Goal: Information Seeking & Learning: Learn about a topic

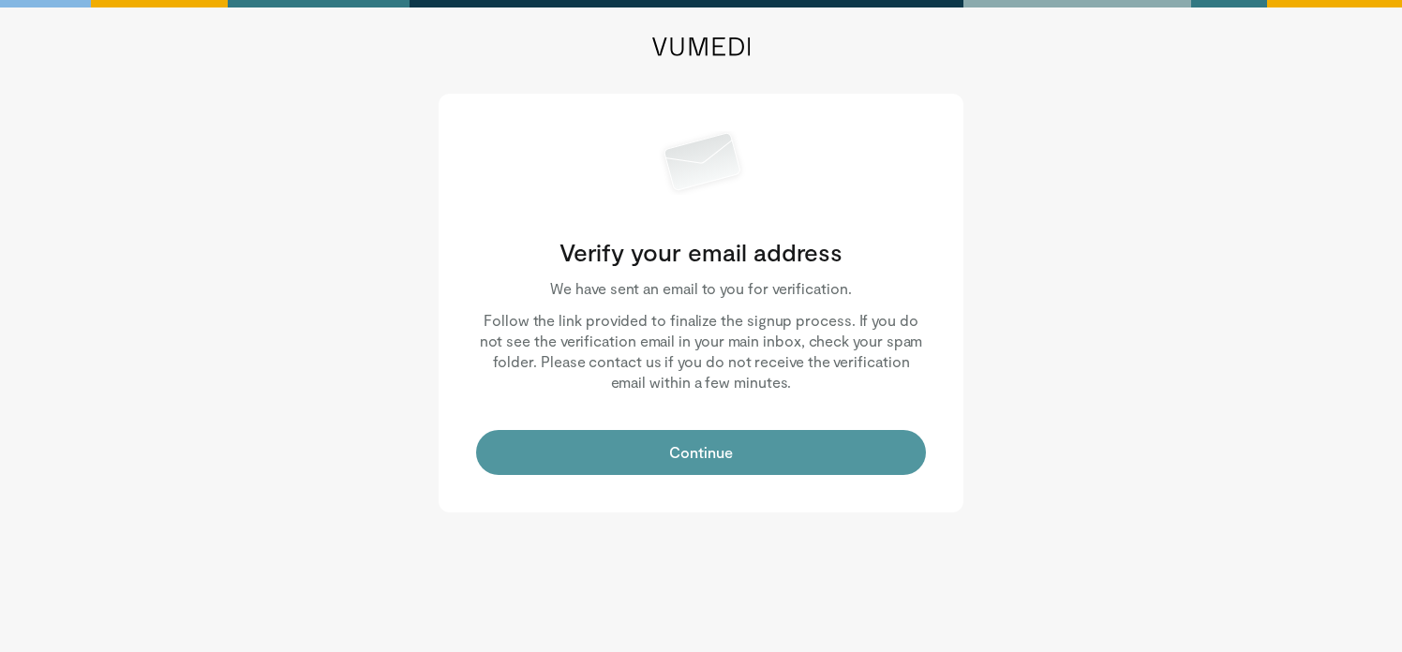
click at [690, 464] on button "Continue" at bounding box center [701, 452] width 450 height 45
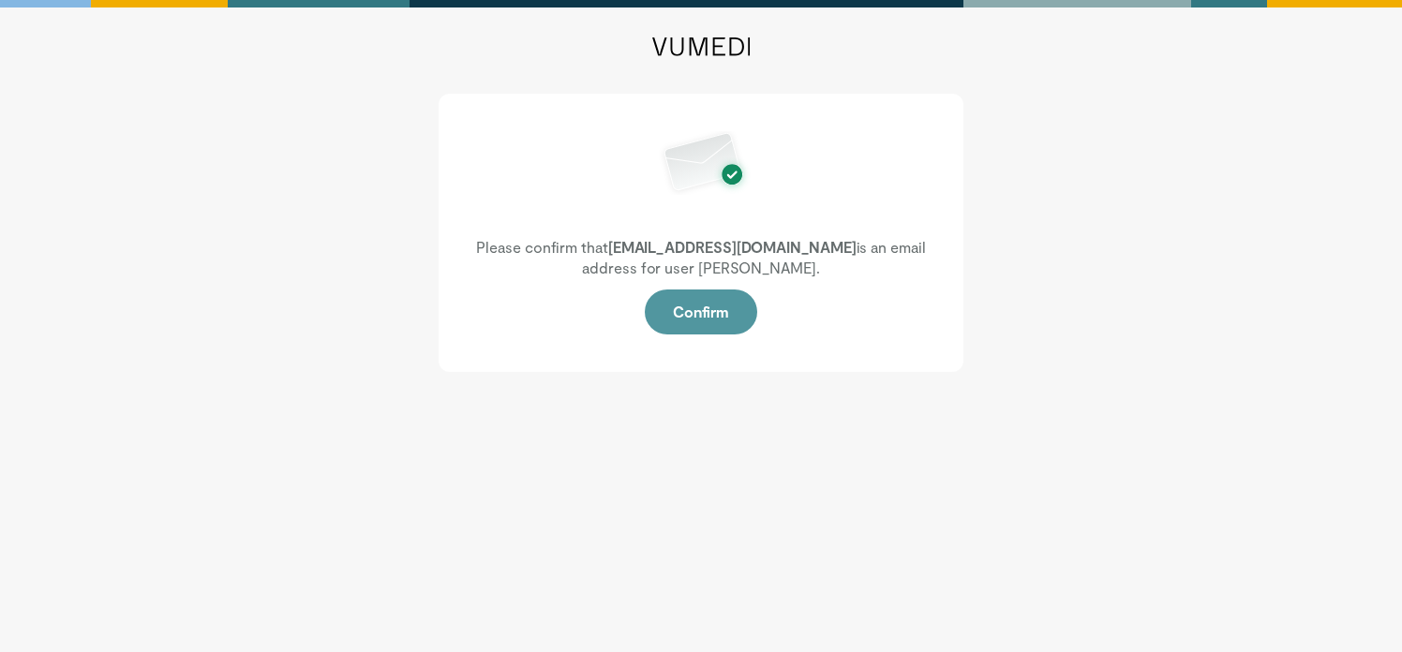
click at [692, 317] on button "Confirm" at bounding box center [701, 312] width 112 height 45
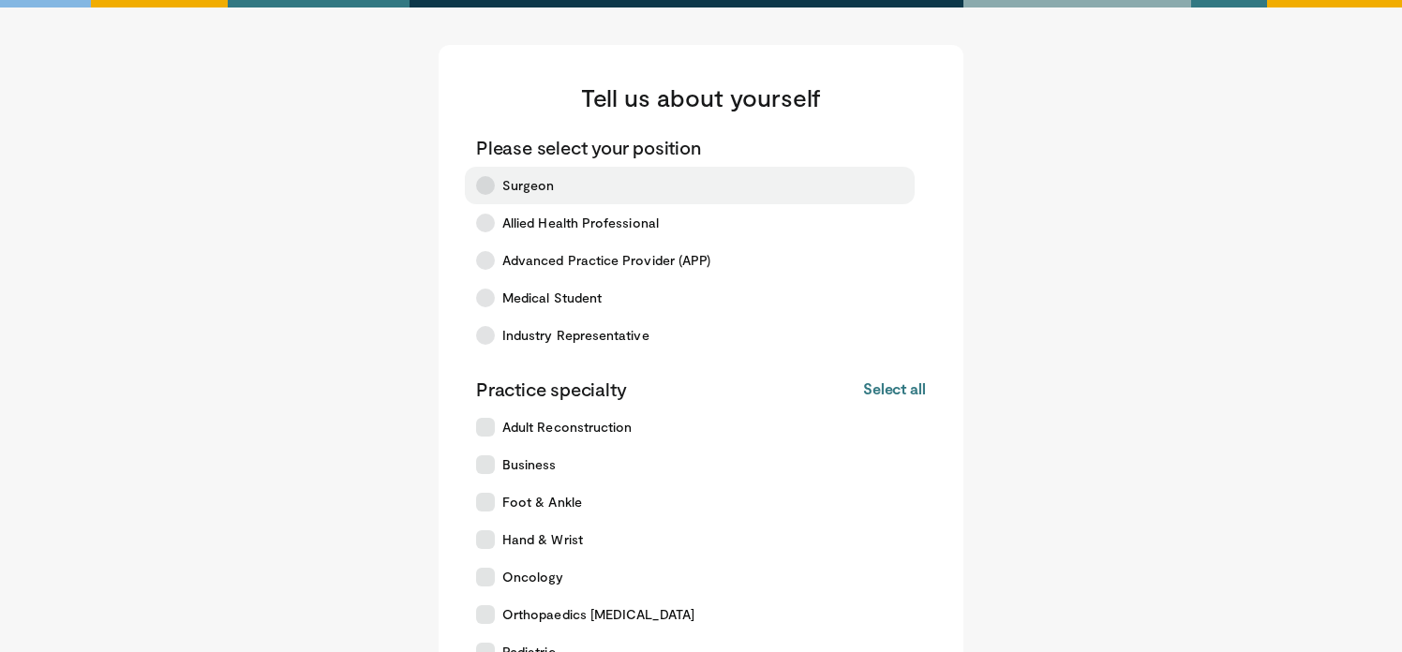
click at [505, 174] on label "Surgeon" at bounding box center [690, 185] width 450 height 37
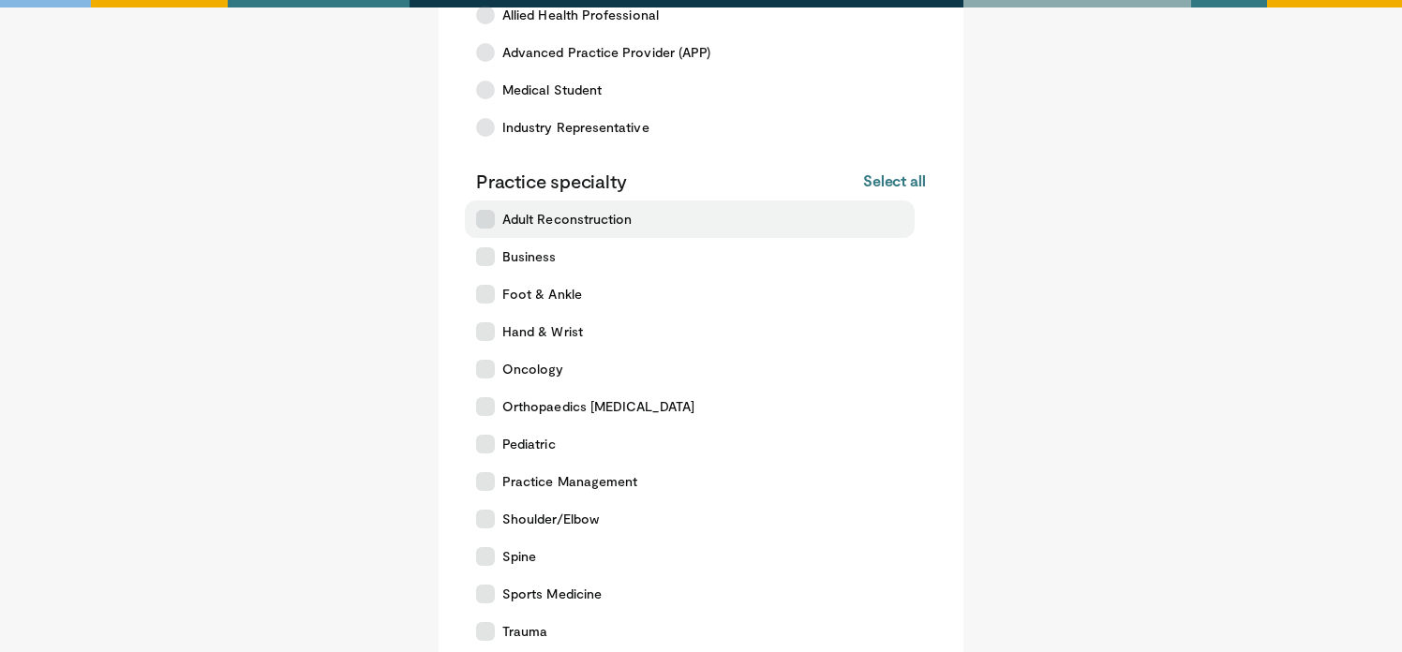
scroll to position [341, 0]
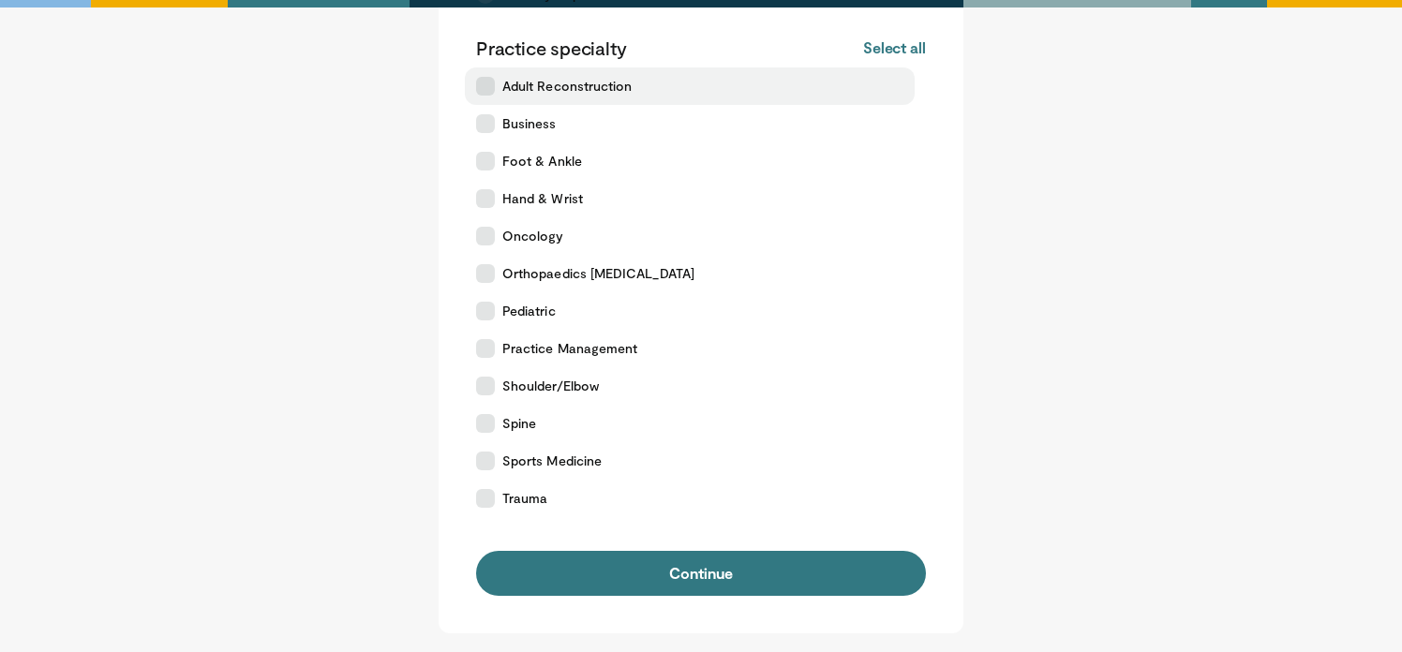
click at [558, 93] on span "Adult Reconstruction" at bounding box center [566, 86] width 129 height 19
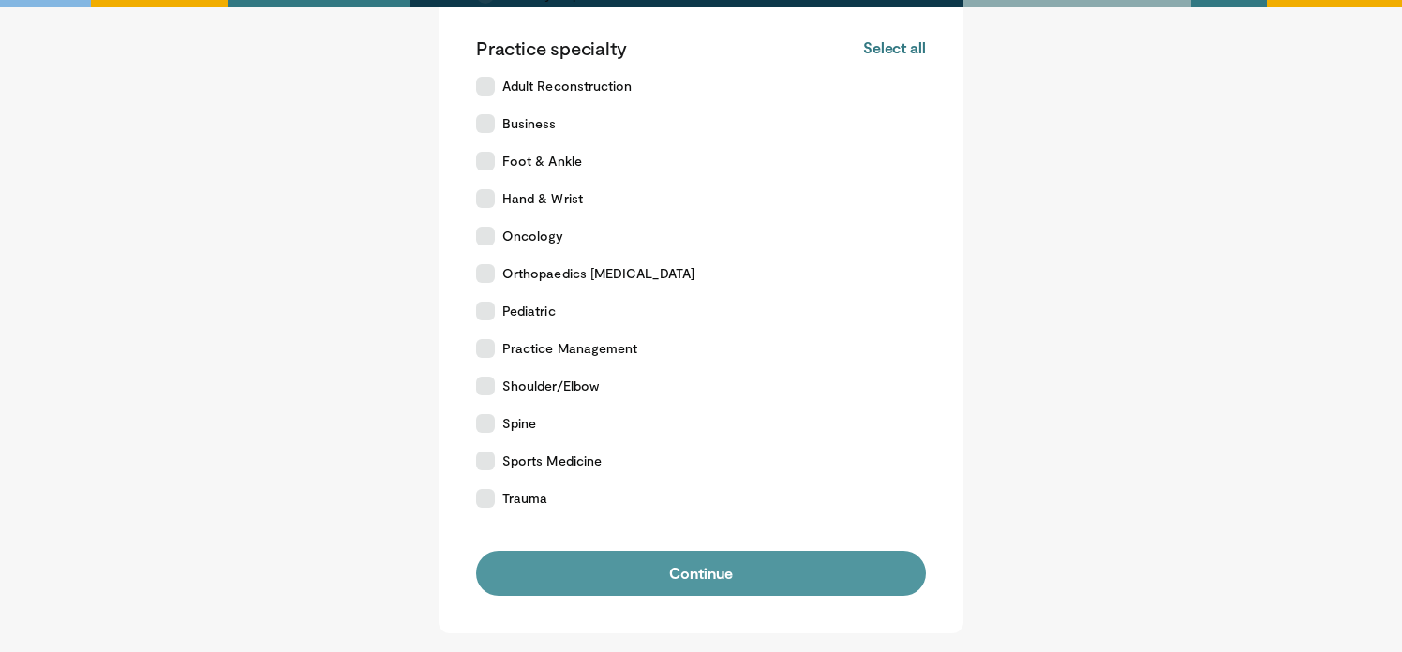
click at [668, 574] on button "Continue" at bounding box center [701, 573] width 450 height 45
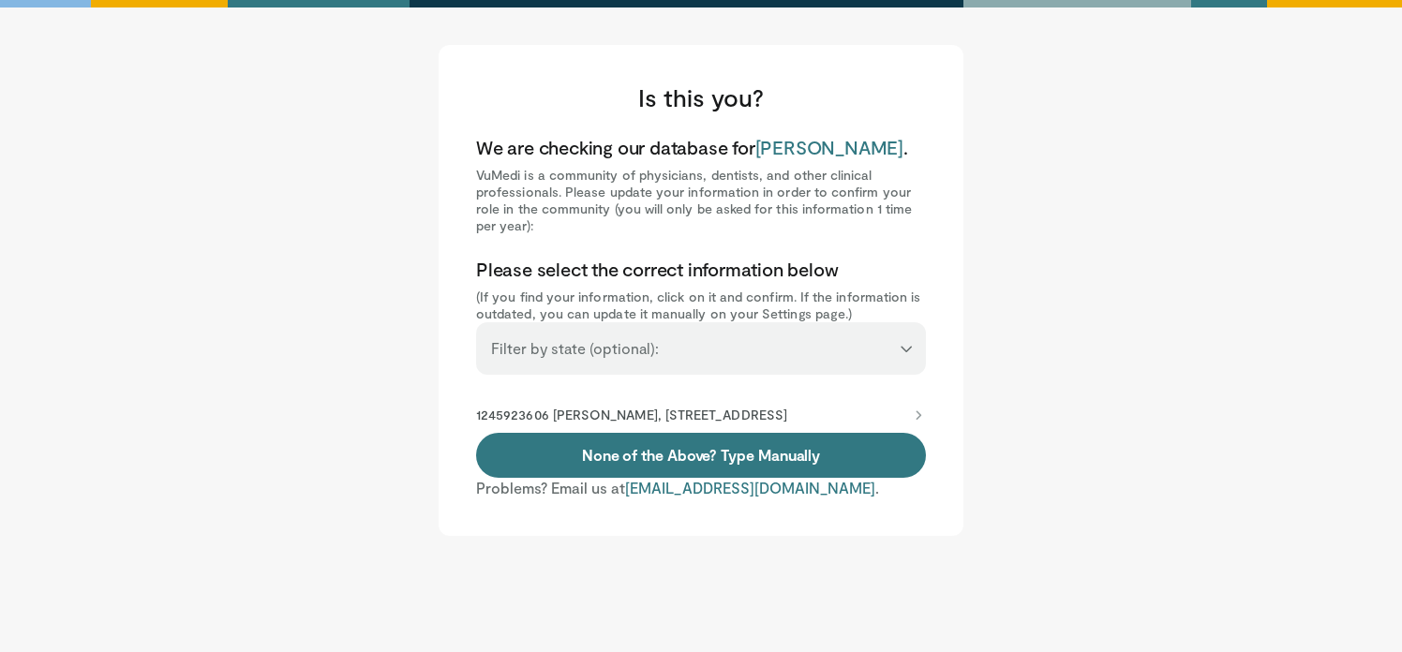
click at [752, 408] on p "1245923606 Arman Fijany, 4301 X St, Sacramento, CA, 95817-2214" at bounding box center [631, 415] width 311 height 17
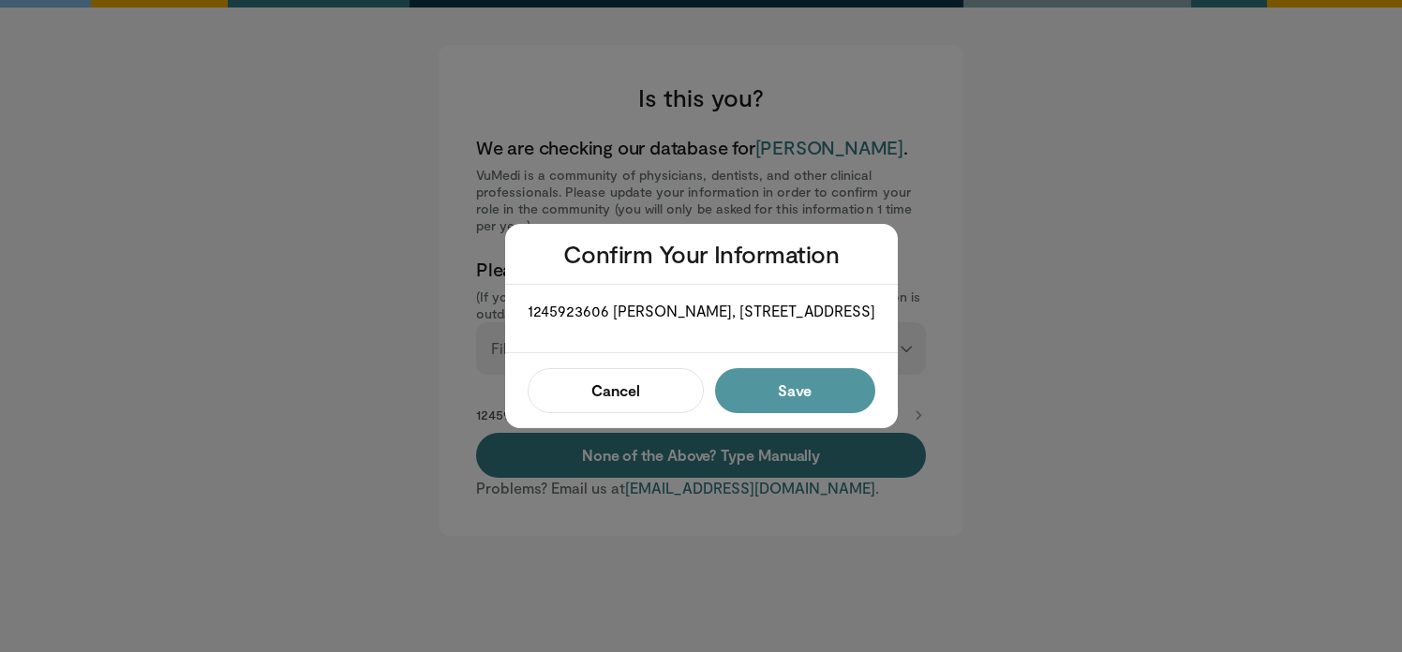
click at [783, 413] on button "Save" at bounding box center [795, 390] width 160 height 45
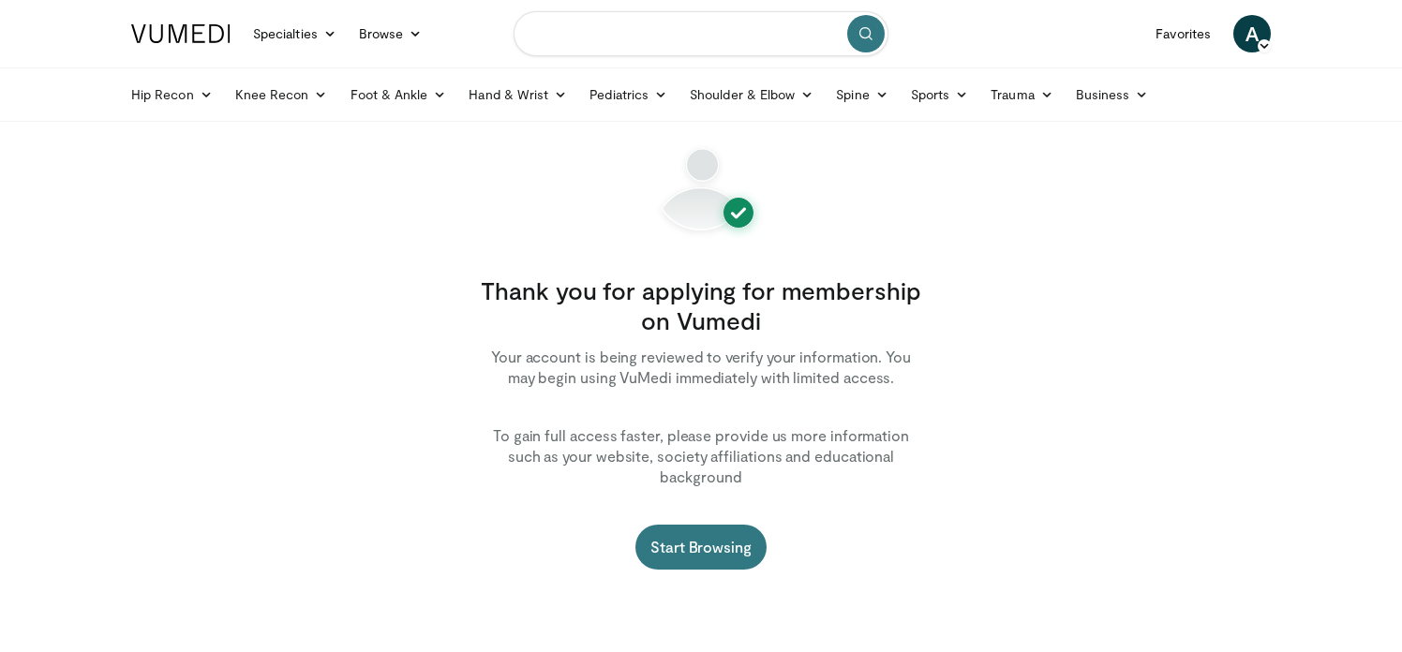
click at [697, 46] on input "Search topics, interventions" at bounding box center [700, 33] width 375 height 45
type input "**********"
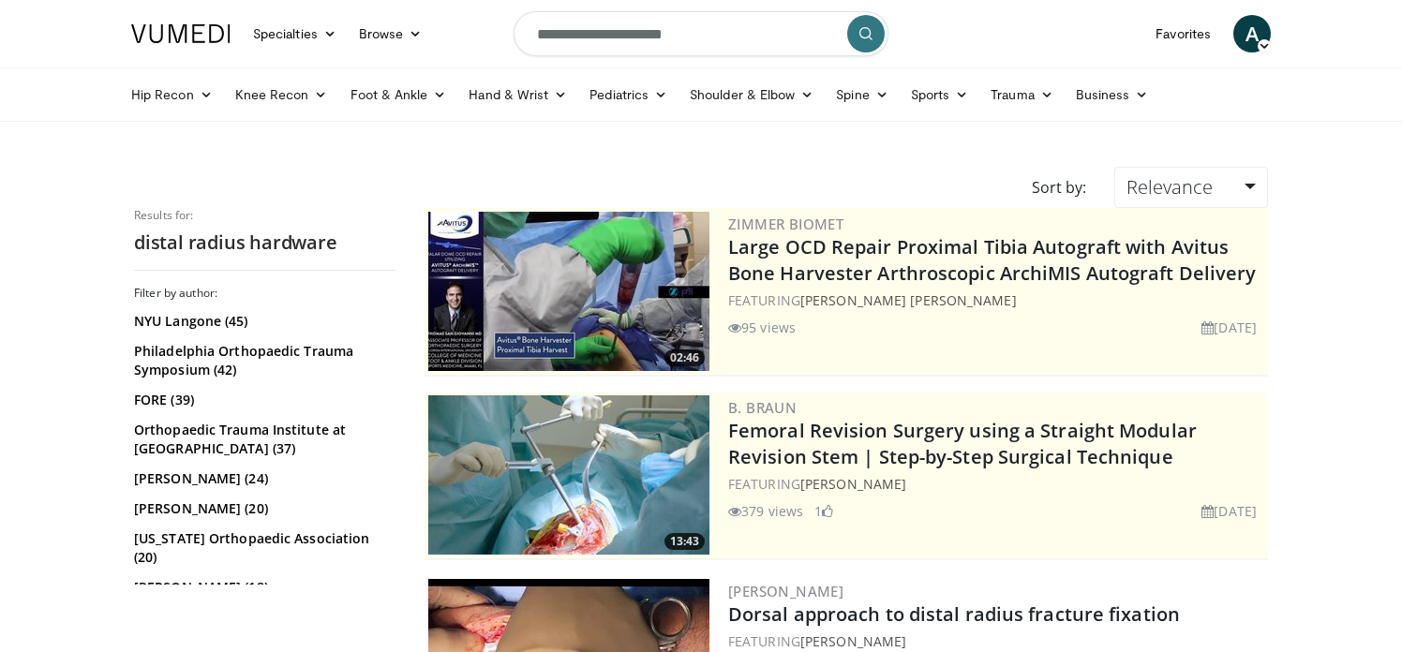
click at [721, 21] on input "**********" at bounding box center [700, 33] width 375 height 45
type input "**********"
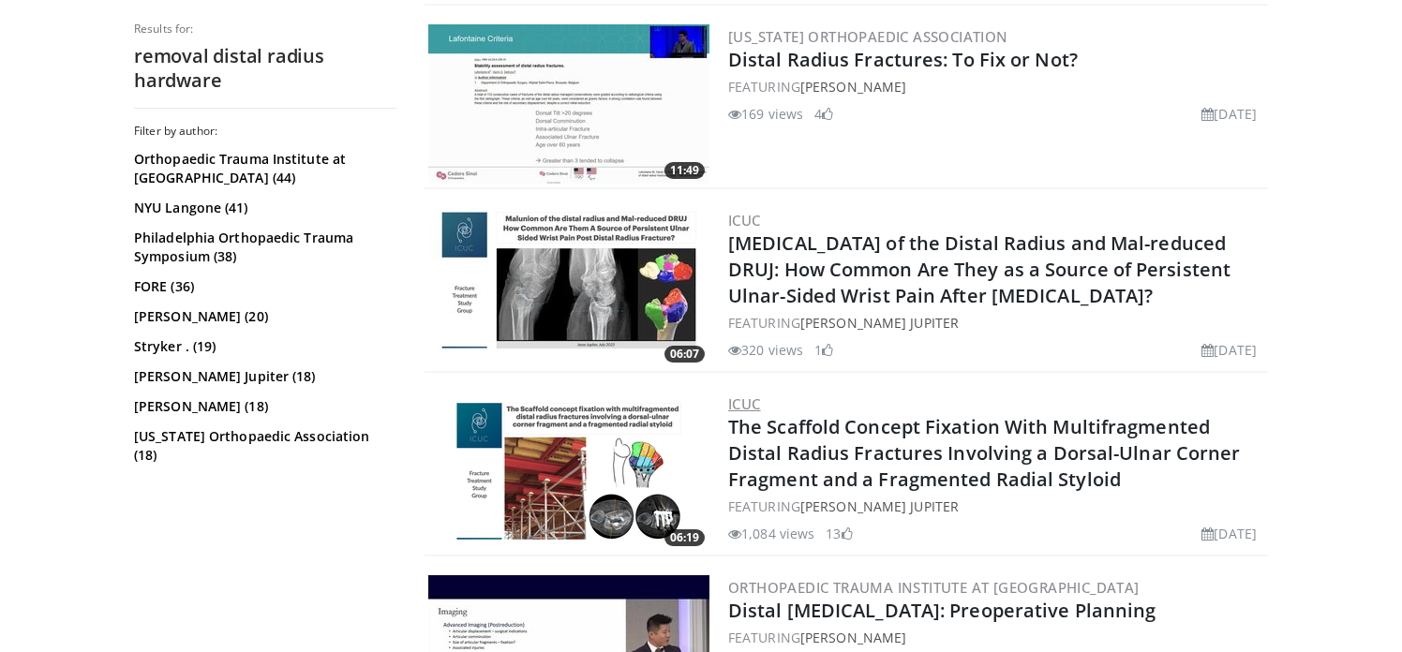
scroll to position [844, 0]
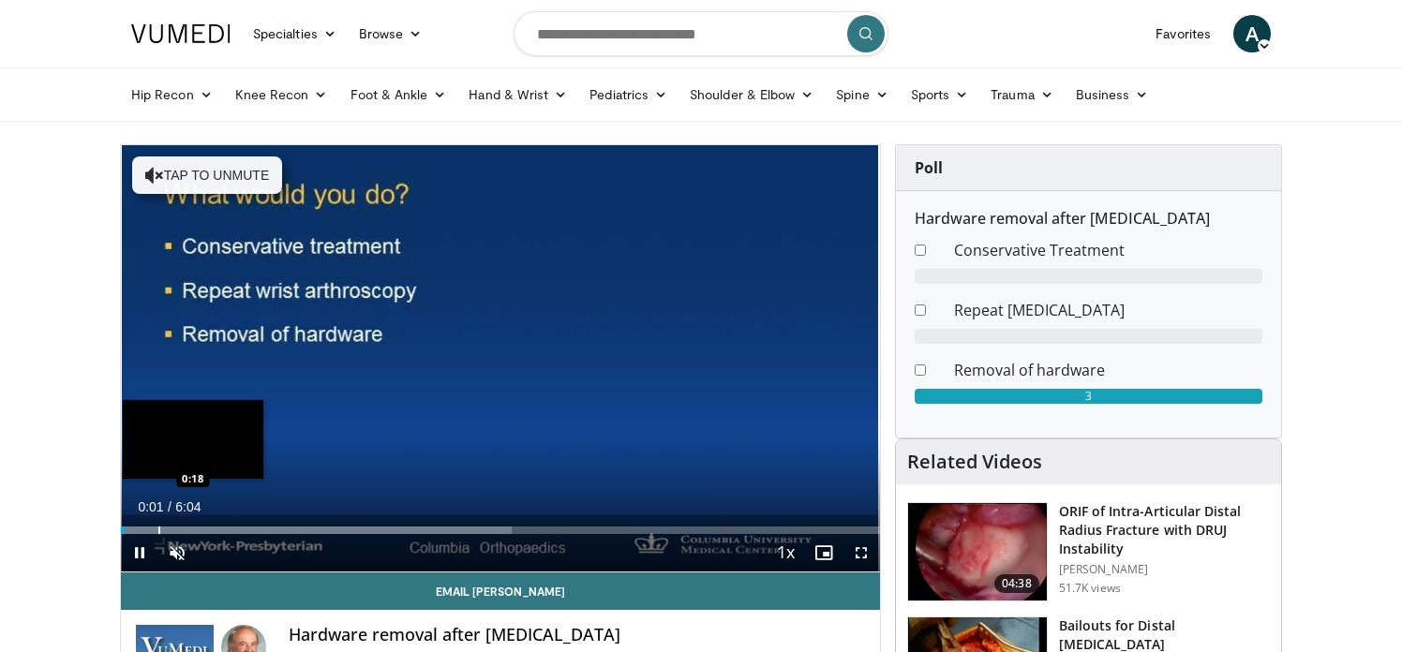
click at [158, 529] on div "Progress Bar" at bounding box center [159, 530] width 2 height 7
click at [187, 528] on div "Progress Bar" at bounding box center [188, 530] width 2 height 7
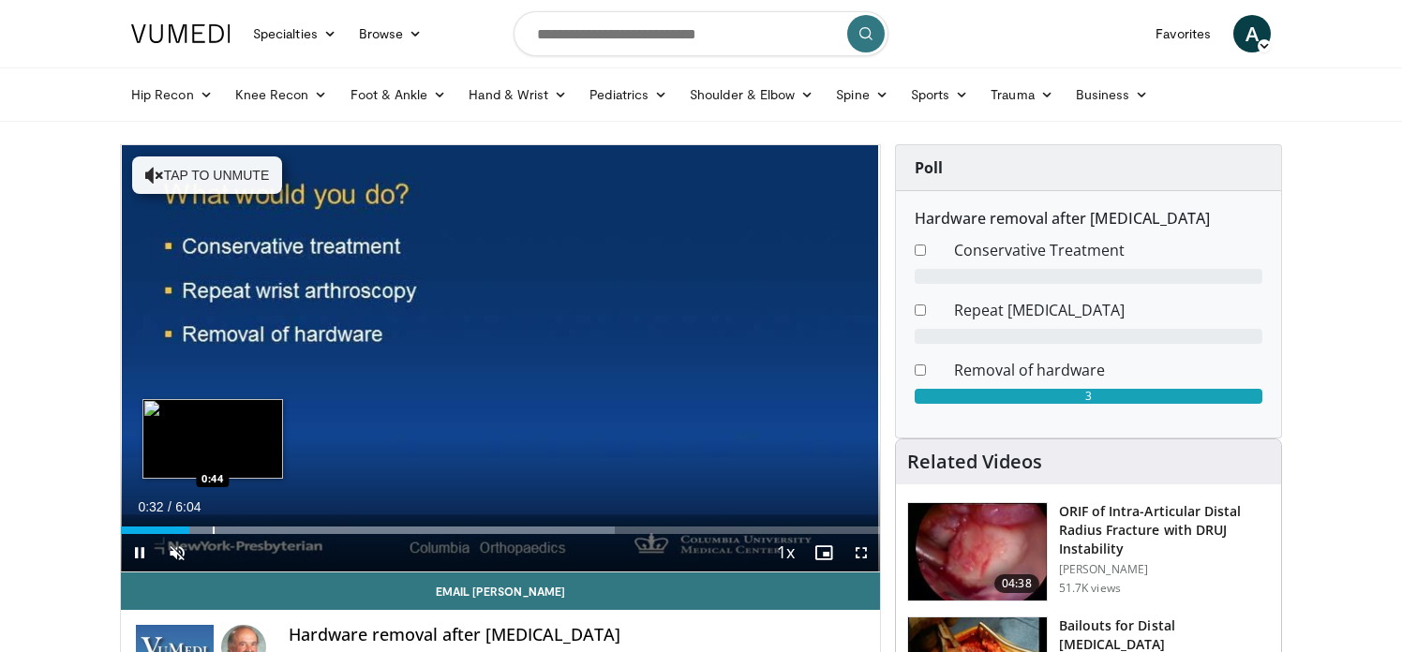
click at [214, 528] on div "Progress Bar" at bounding box center [214, 530] width 2 height 7
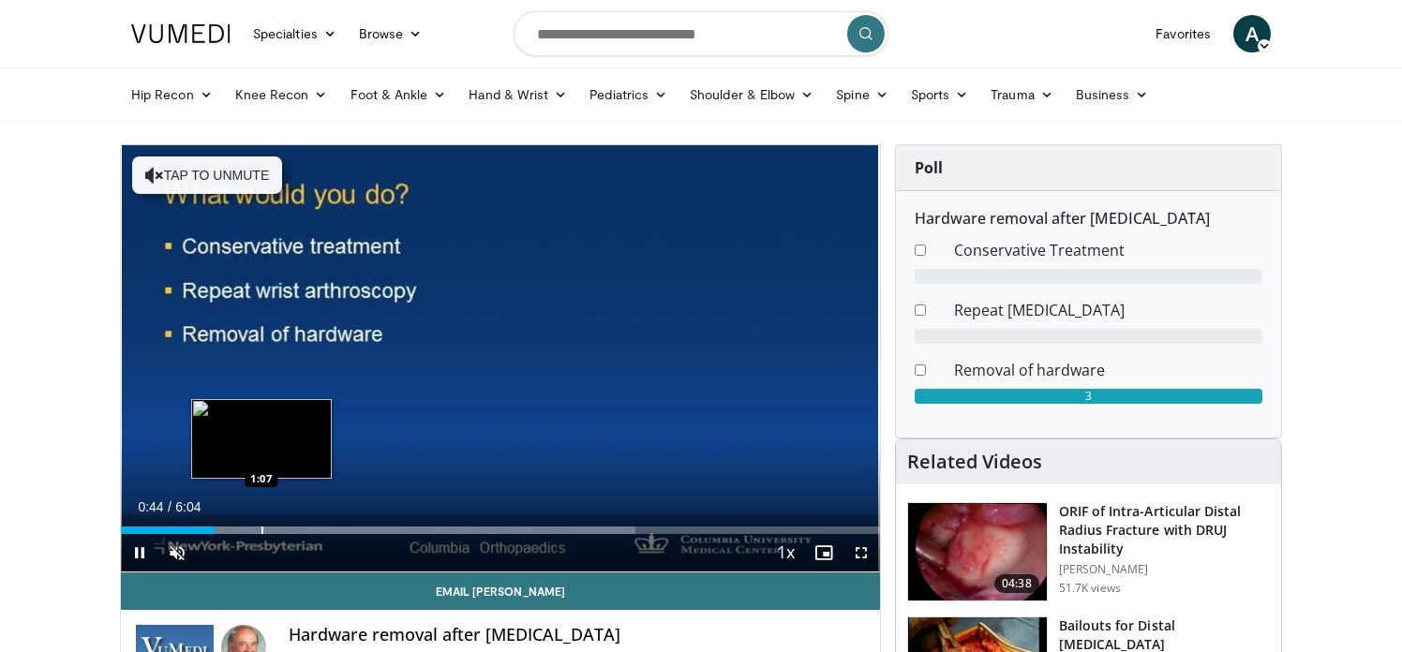
click at [261, 529] on div "Progress Bar" at bounding box center [262, 530] width 2 height 7
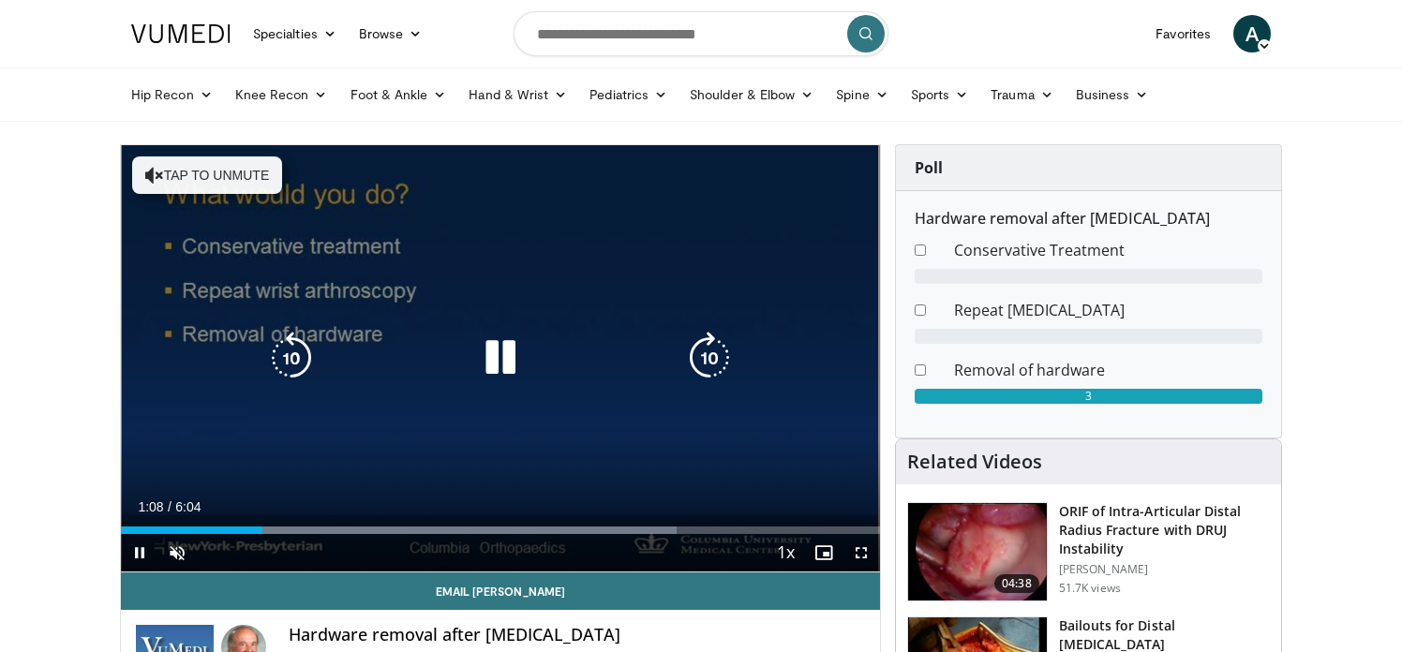
click at [368, 467] on div "10 seconds Tap to unmute" at bounding box center [500, 358] width 759 height 426
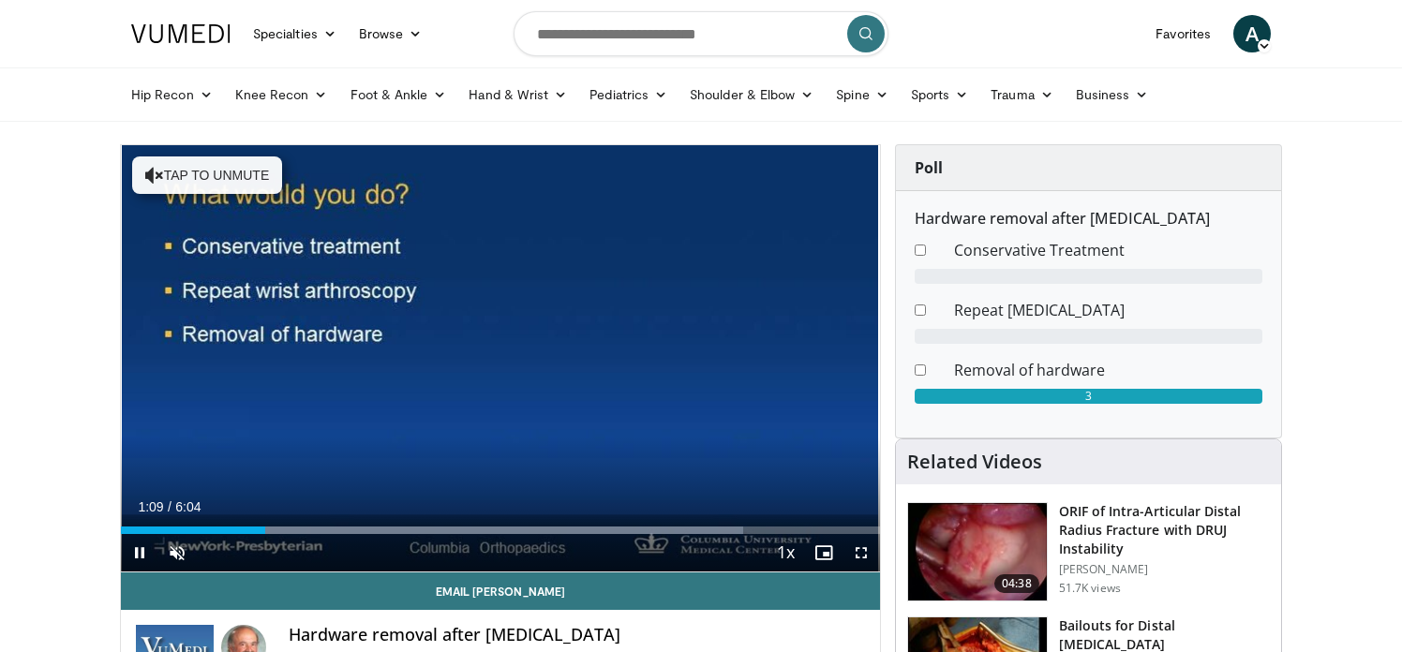
click at [856, 549] on span "Video Player" at bounding box center [860, 552] width 37 height 37
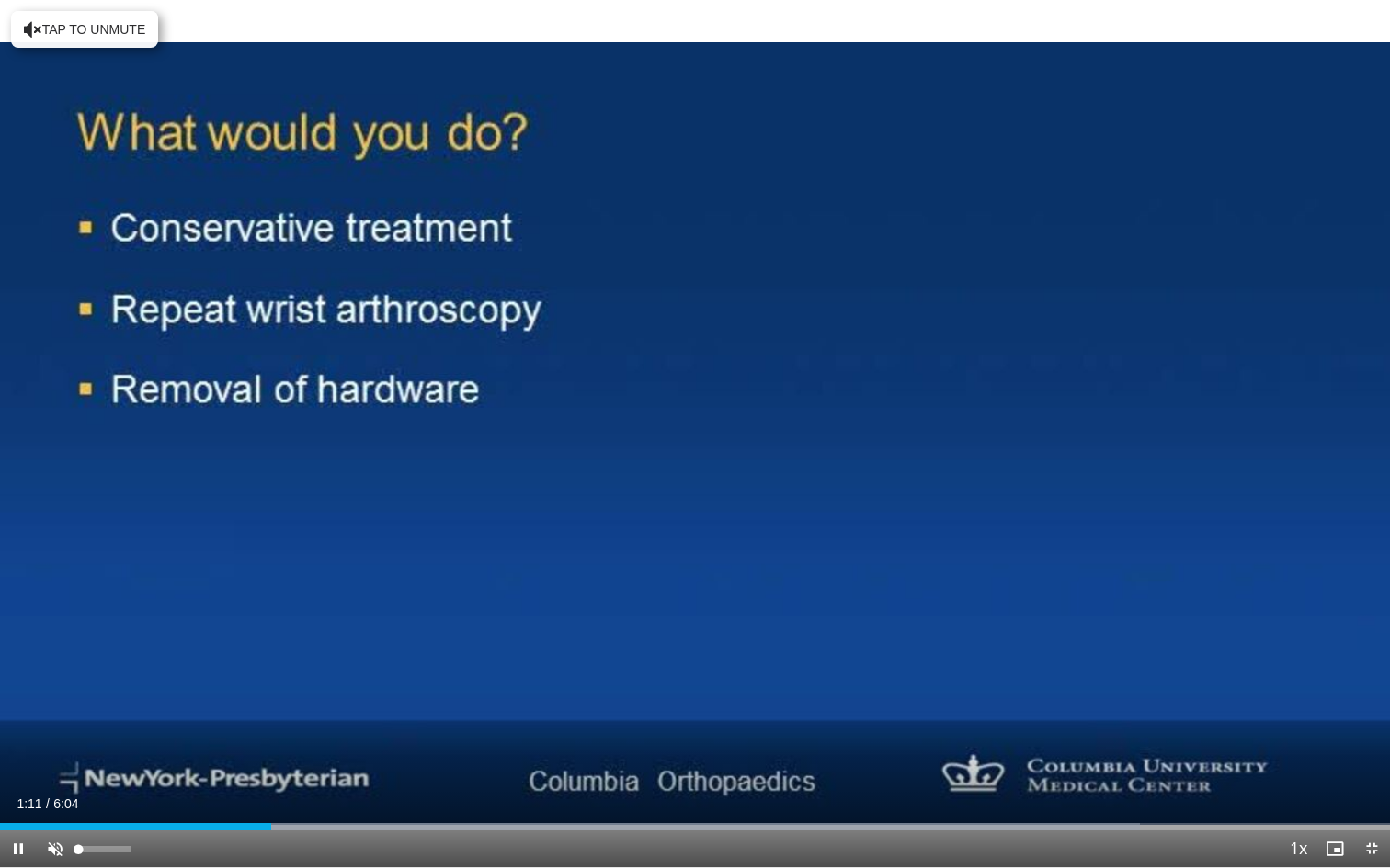
click at [55, 638] on span "Video Player" at bounding box center [54, 848] width 36 height 36
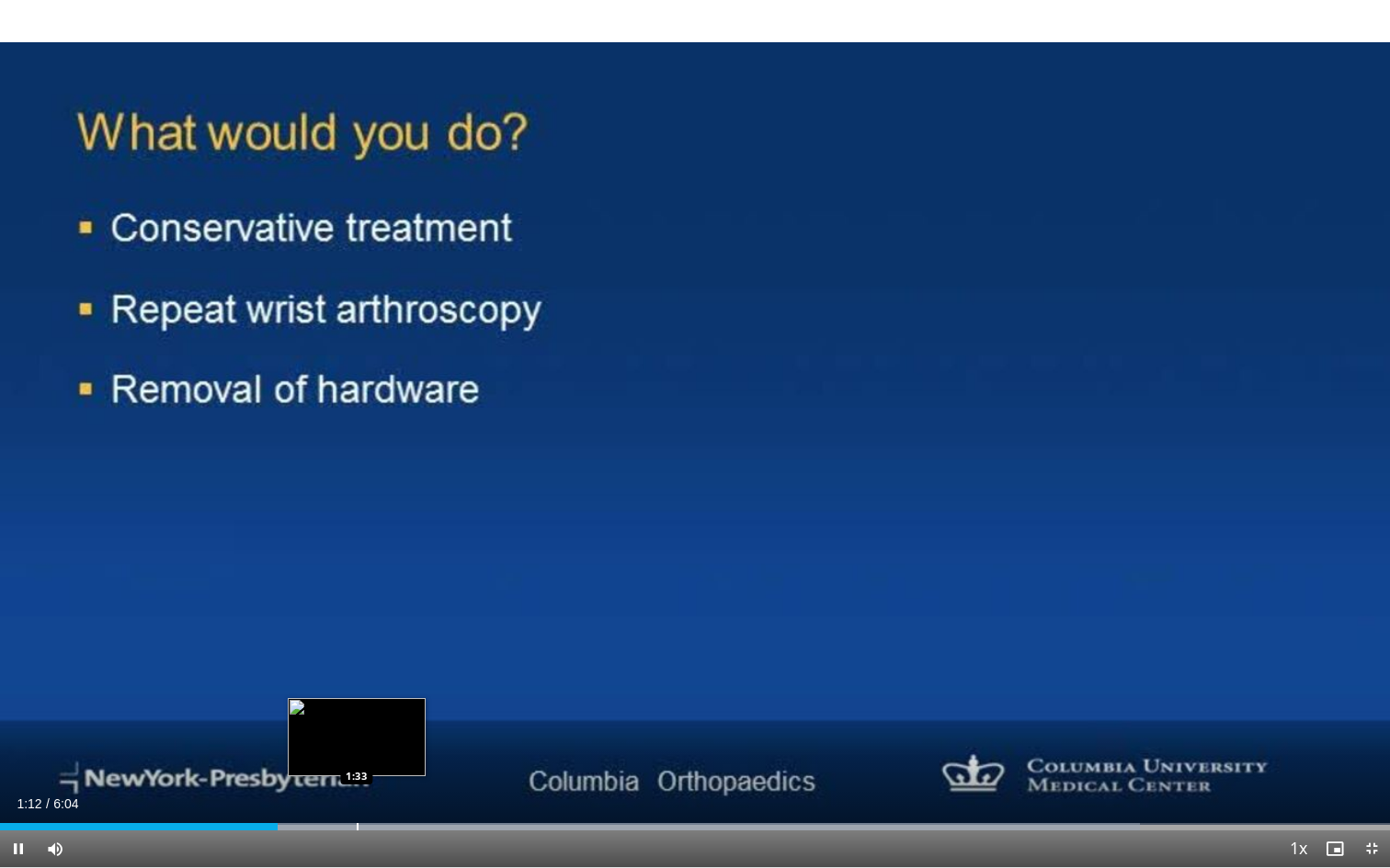
click at [356, 638] on div "Loaded : 82.04% 1:12 1:33" at bounding box center [695, 827] width 1390 height 7
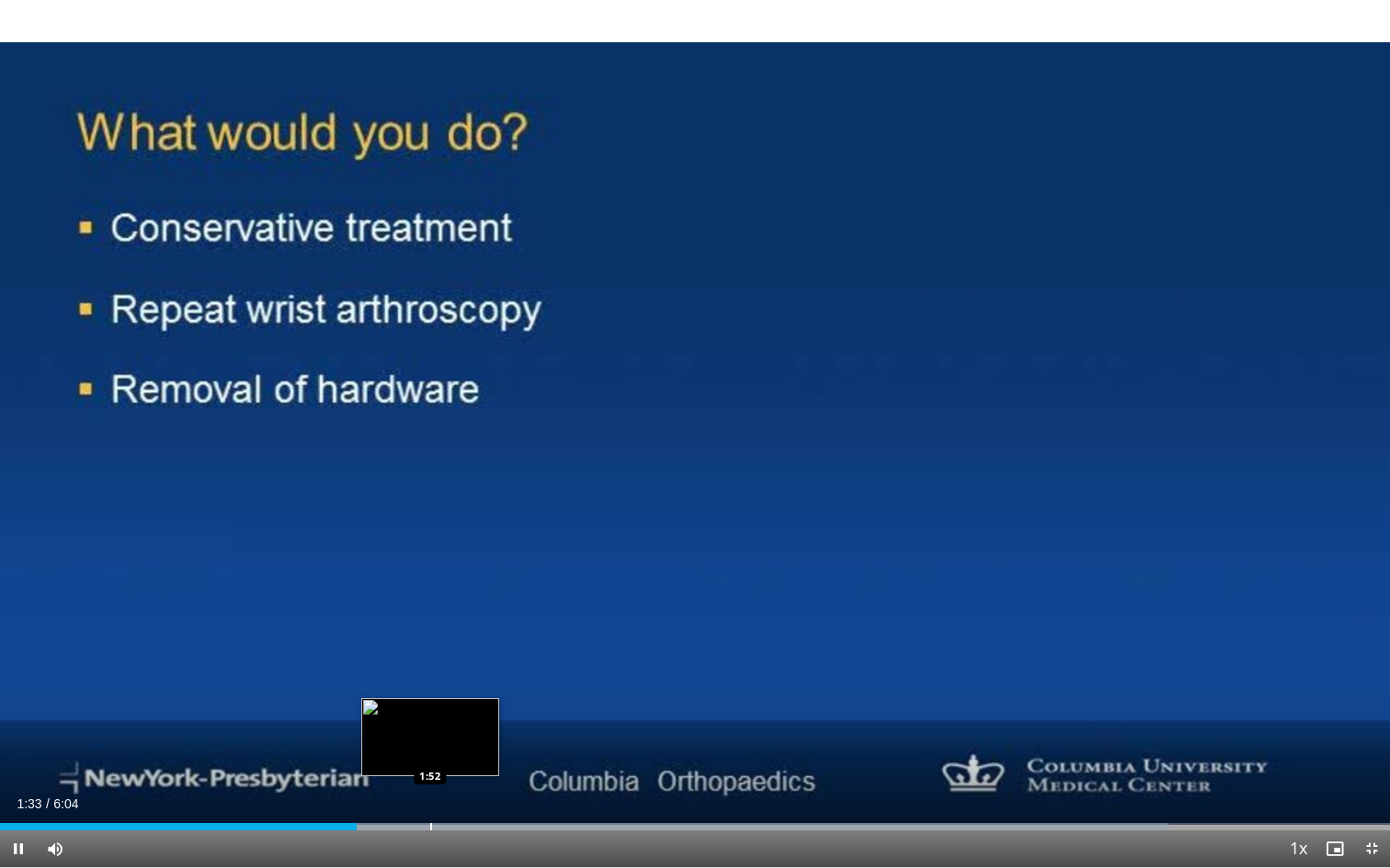
click at [432, 638] on div "Progress Bar" at bounding box center [432, 827] width 2 height 7
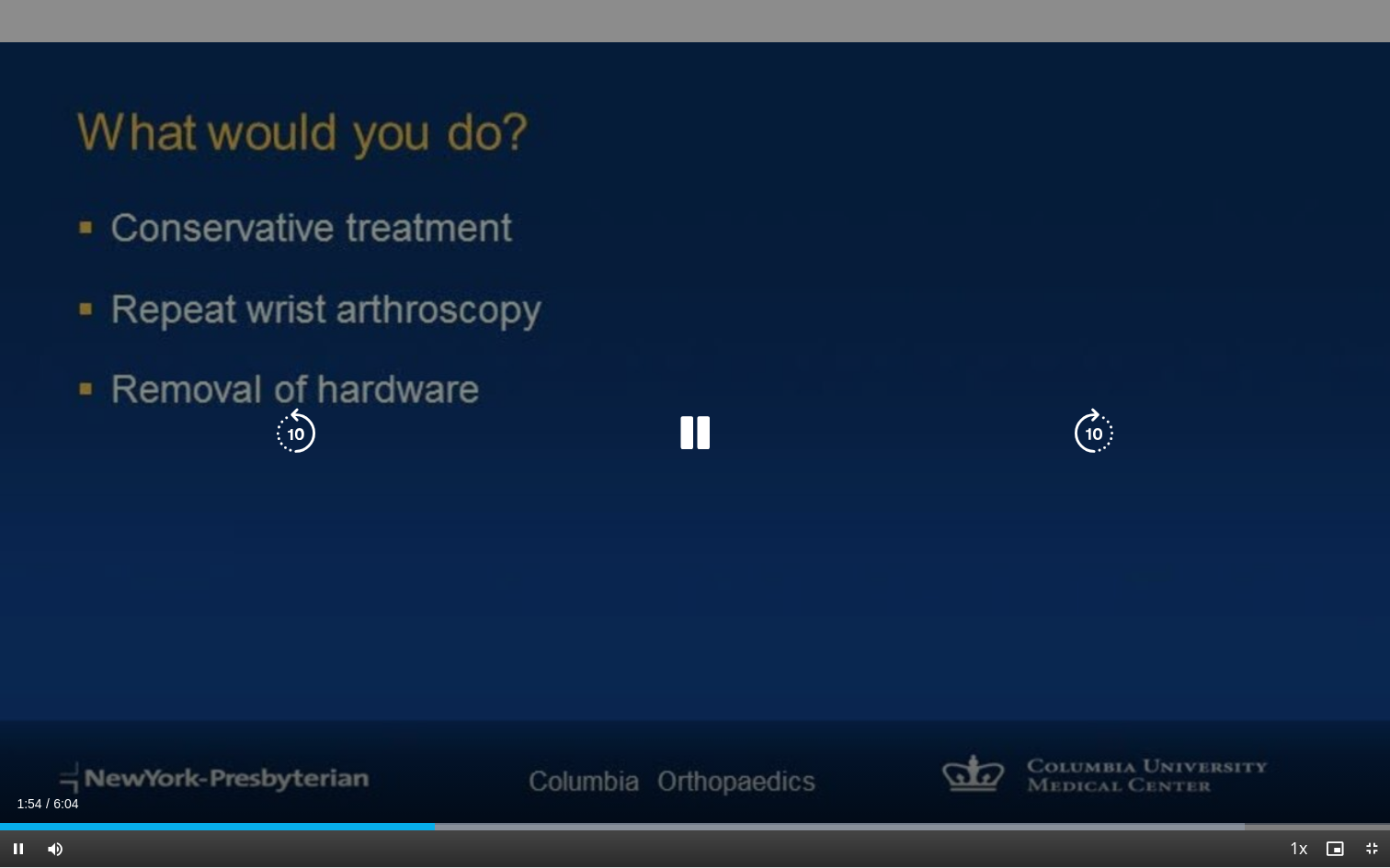
click at [496, 638] on div "10 seconds Tap to unmute" at bounding box center [695, 434] width 1390 height 868
click at [663, 638] on div "10 seconds Tap to unmute" at bounding box center [695, 434] width 1390 height 868
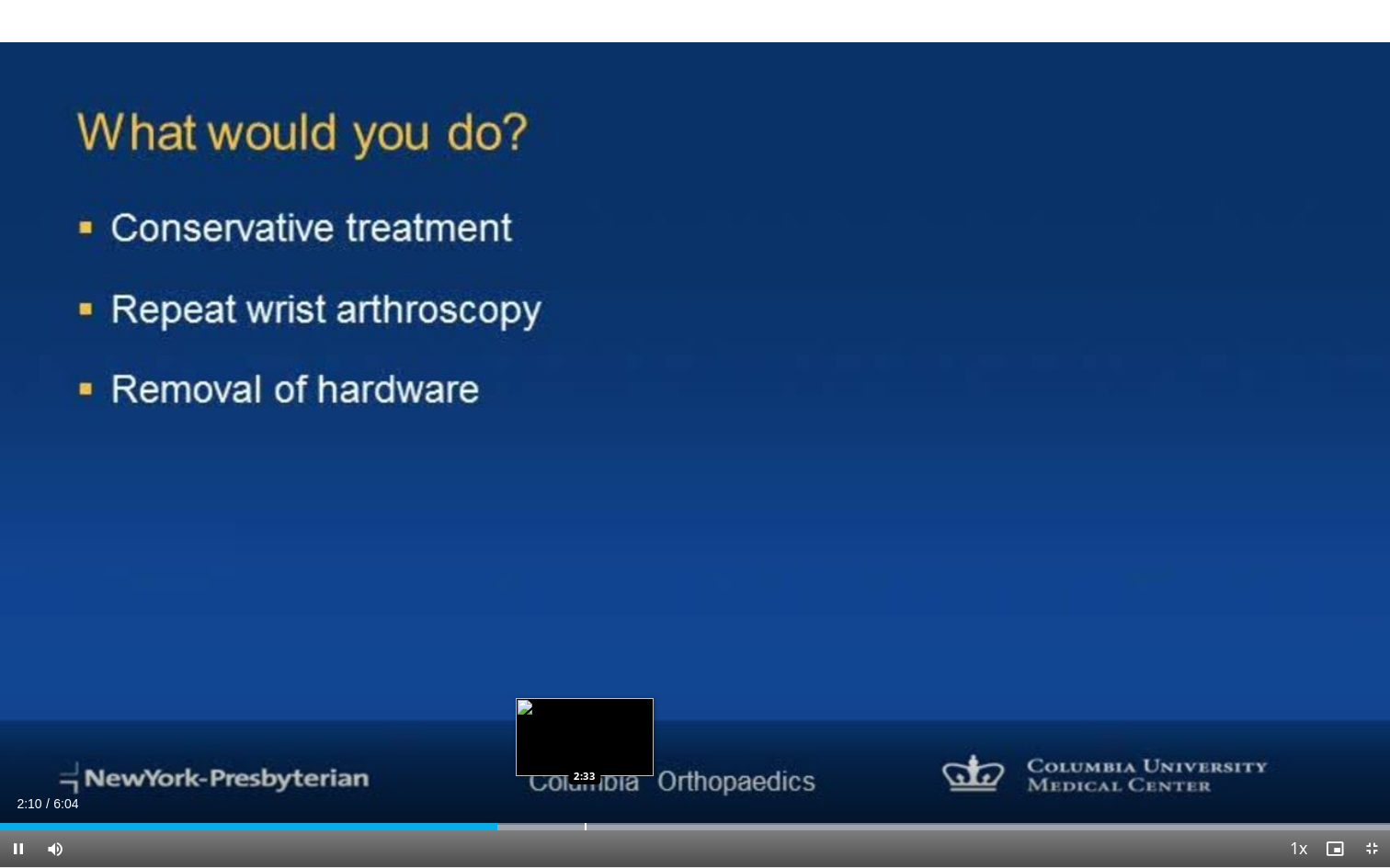
click at [584, 638] on div "Loaded : 99.97% 2:10 2:33" at bounding box center [695, 827] width 1390 height 7
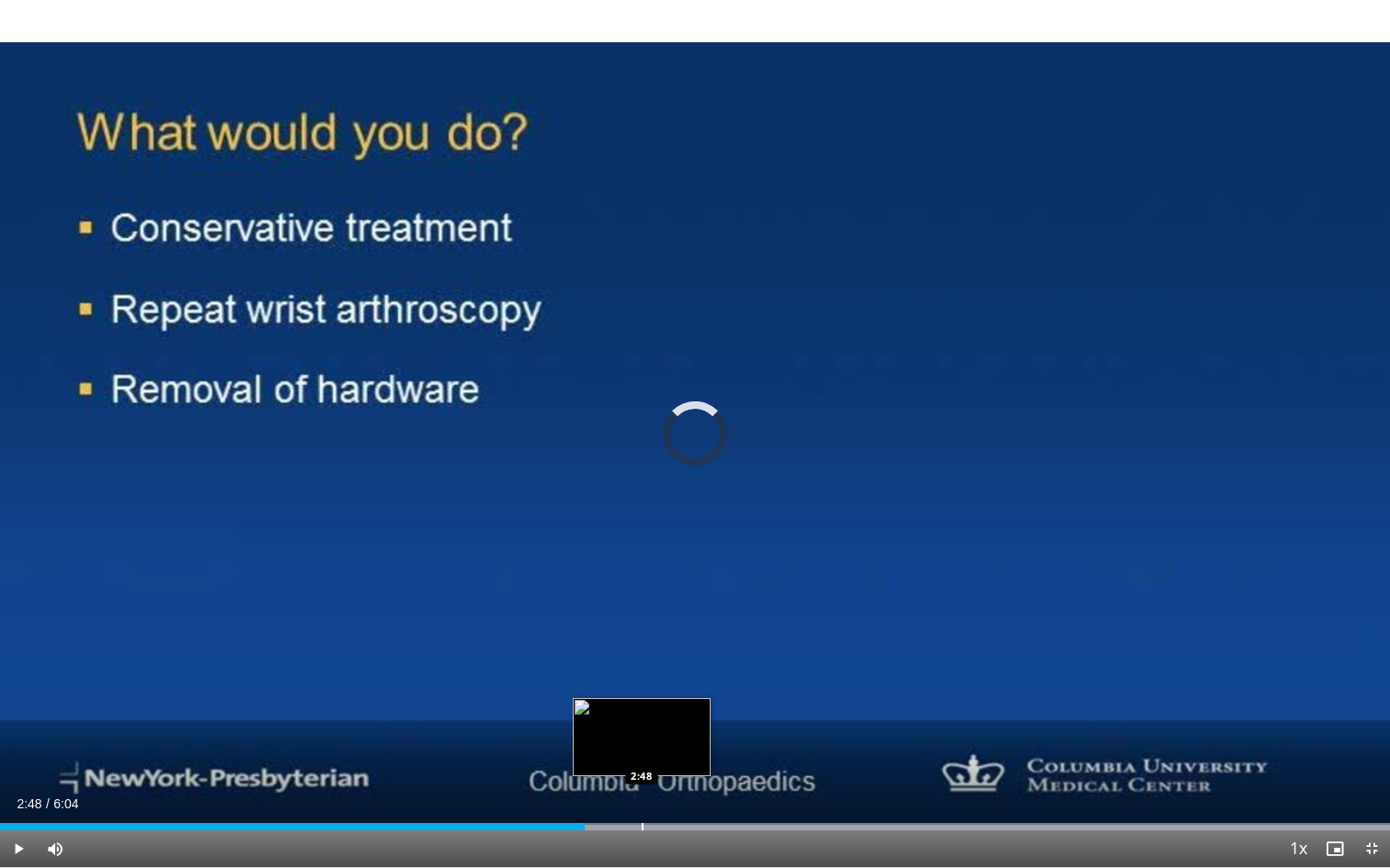
click at [642, 638] on div "Progress Bar" at bounding box center [643, 827] width 2 height 7
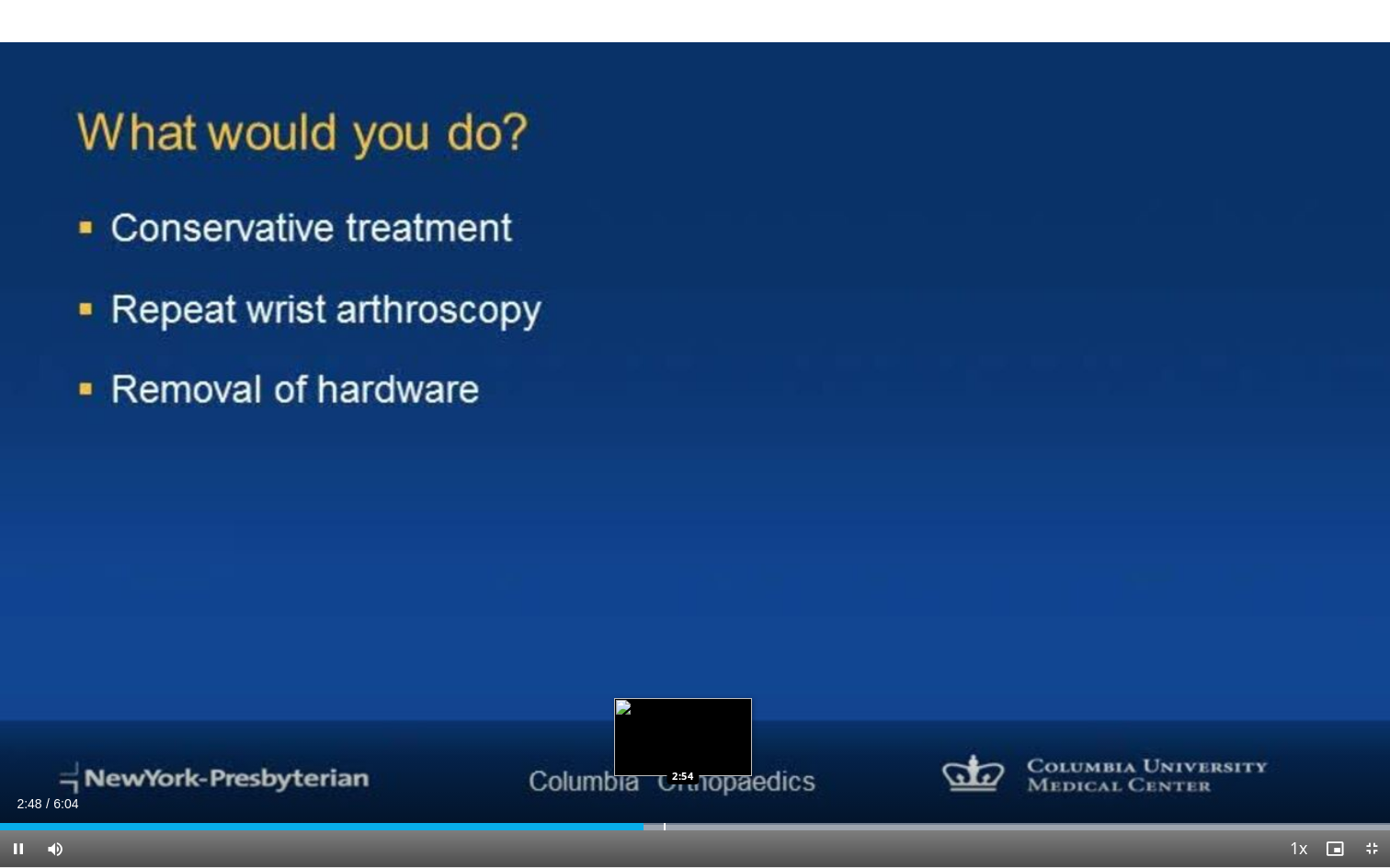
click at [665, 638] on div "Progress Bar" at bounding box center [665, 827] width 2 height 7
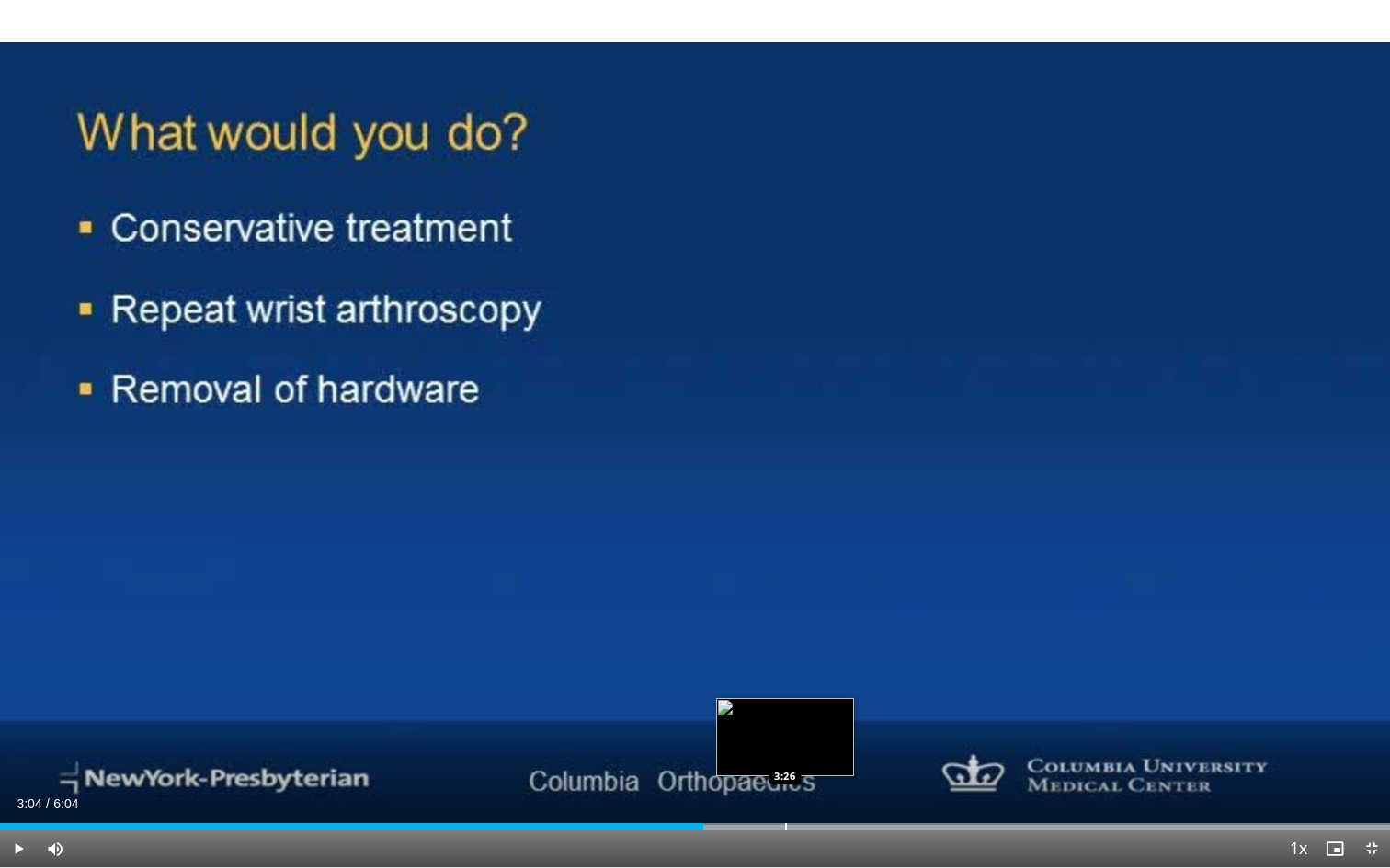
click at [786, 638] on div "Progress Bar" at bounding box center [786, 827] width 2 height 7
click at [812, 638] on div "Loaded : 99.97% 3:27 3:33" at bounding box center [695, 822] width 1390 height 18
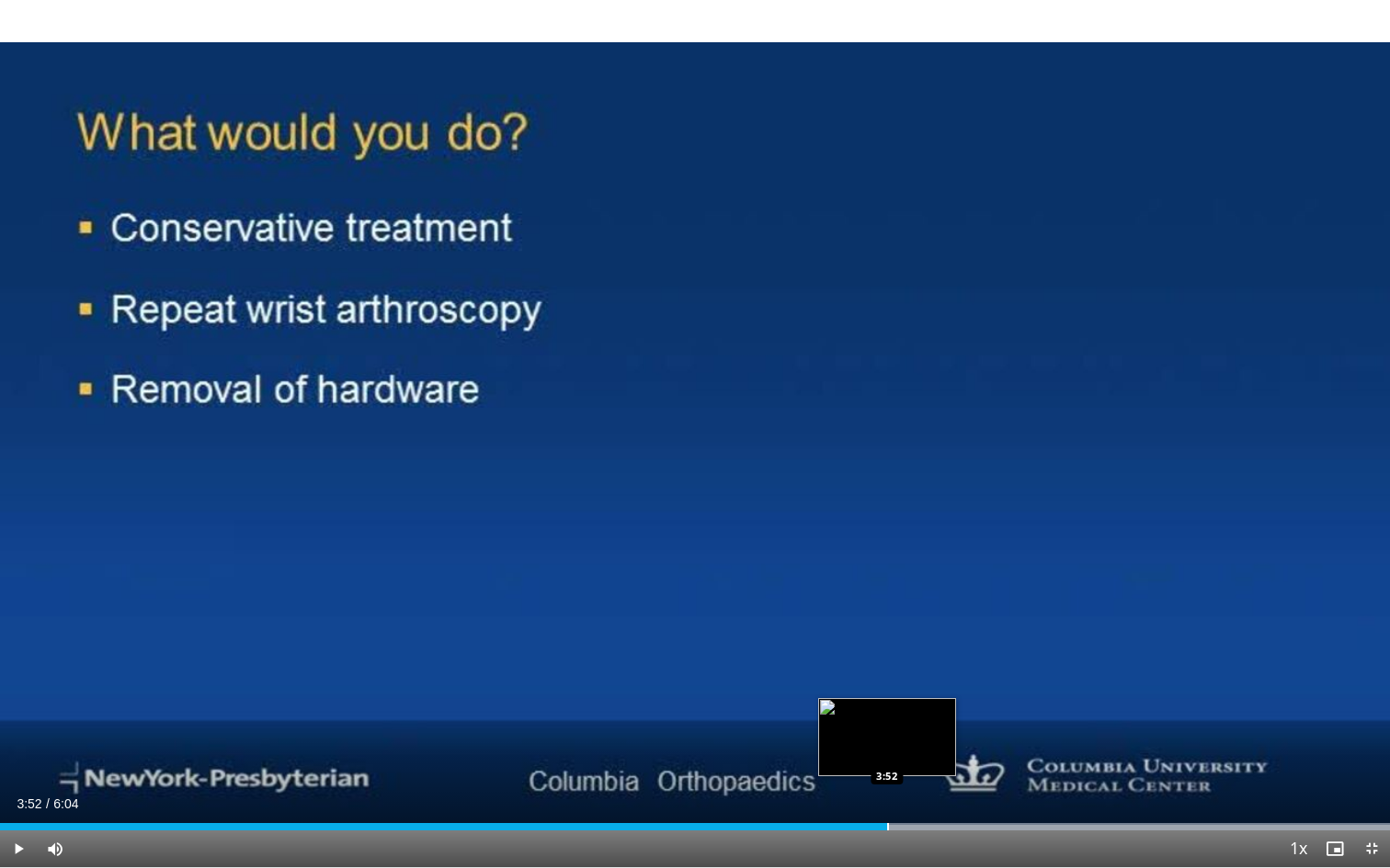
click at [887, 638] on div "Loaded : 99.97% 3:52 3:52" at bounding box center [695, 822] width 1390 height 18
click at [930, 638] on div "Progress Bar" at bounding box center [931, 827] width 2 height 7
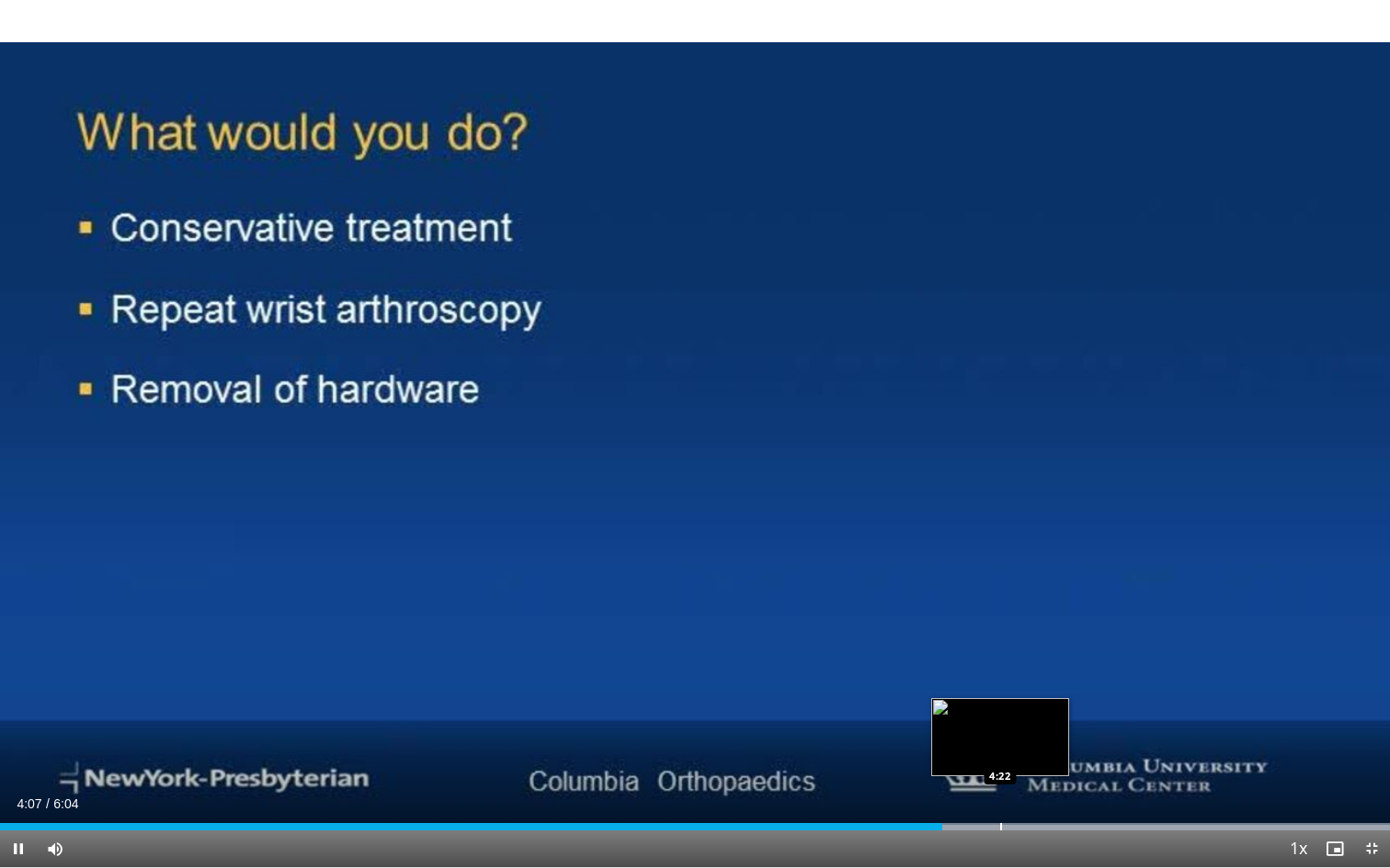
click at [1000, 638] on div "Progress Bar" at bounding box center [1001, 827] width 2 height 7
click at [1030, 638] on div "Current Time 4:23 / Duration 6:04 Pause Skip Backward Skip Forward Mute Loaded …" at bounding box center [695, 848] width 1390 height 36
click at [1059, 638] on div "Progress Bar" at bounding box center [1058, 827] width 2 height 7
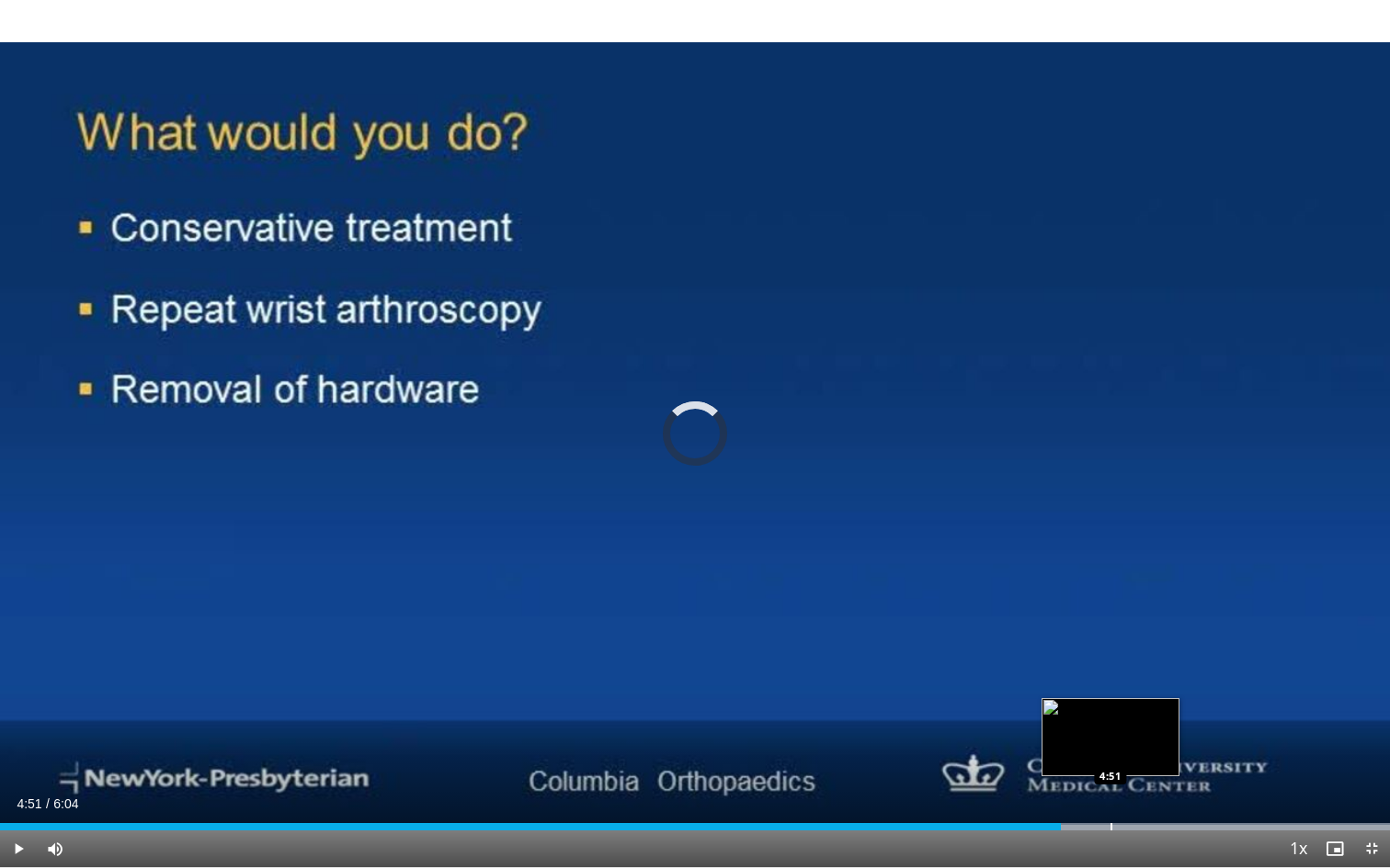
click at [1110, 638] on div "Loaded : 99.97% 4:38 4:51" at bounding box center [695, 822] width 1390 height 18
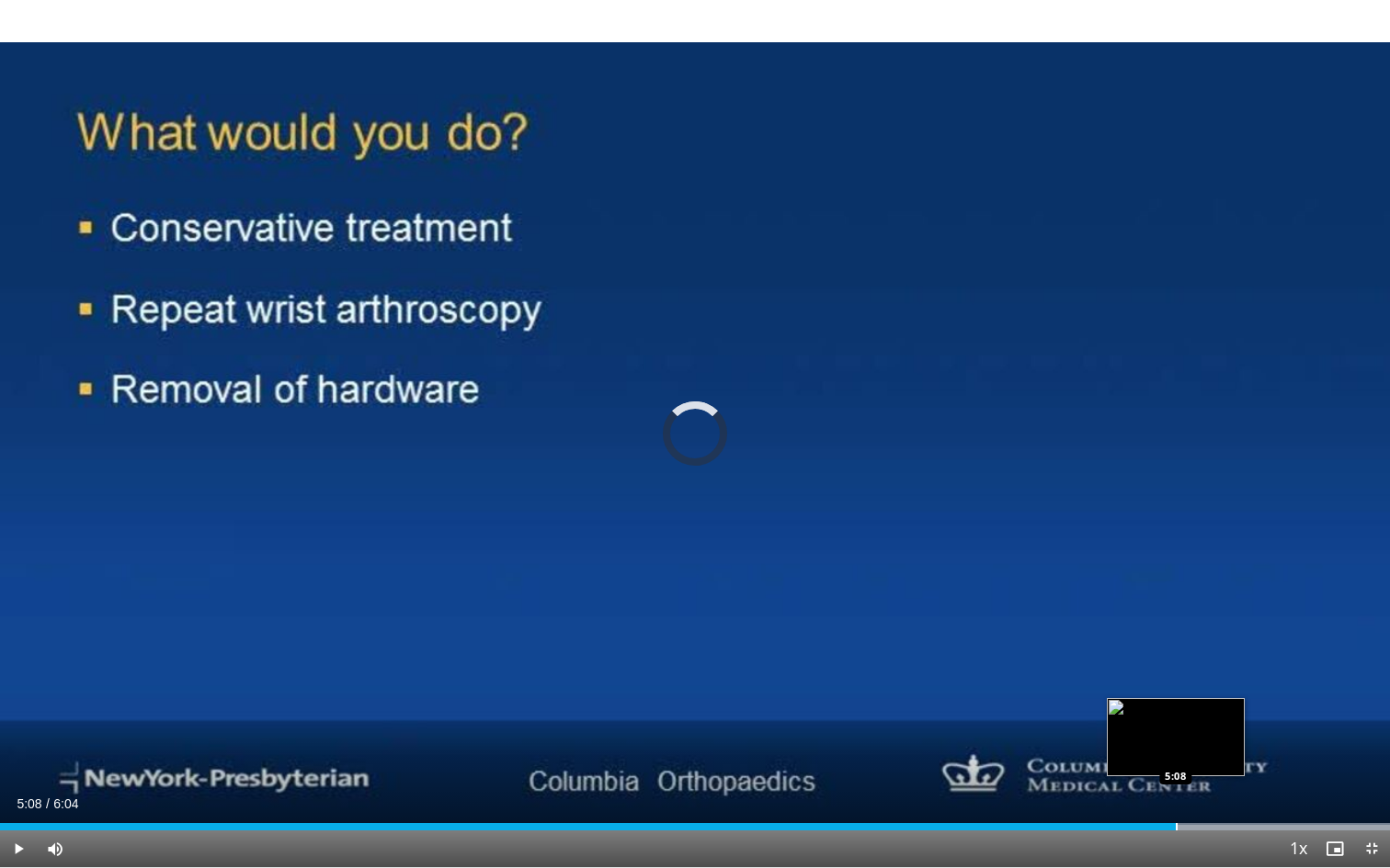
click at [1175, 638] on div "Progress Bar" at bounding box center [1176, 827] width 2 height 7
click at [1243, 638] on div "Progress Bar" at bounding box center [1244, 827] width 2 height 7
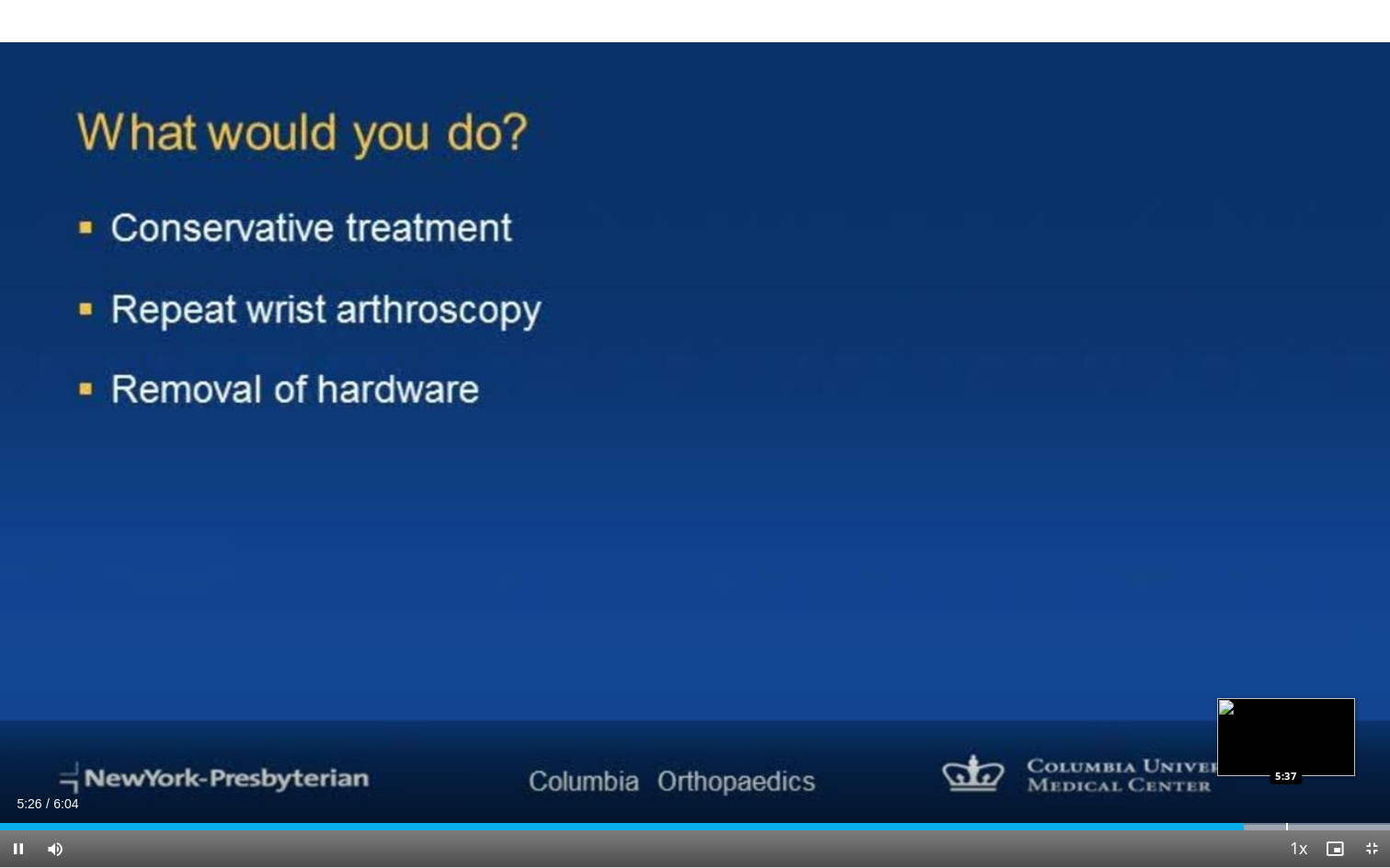
click at [1286, 638] on div "Progress Bar" at bounding box center [1287, 827] width 2 height 7
click at [1336, 638] on div "Progress Bar" at bounding box center [1337, 827] width 2 height 7
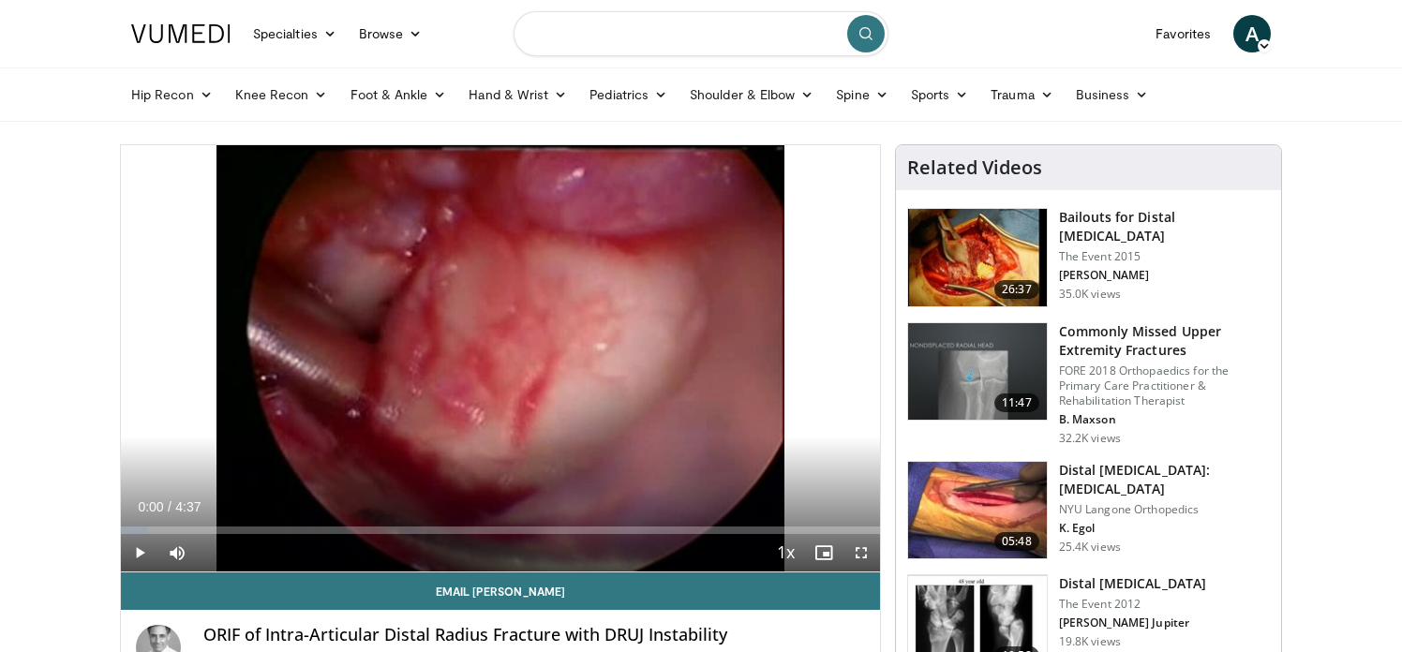
click at [664, 30] on input "Search topics, interventions" at bounding box center [700, 33] width 375 height 45
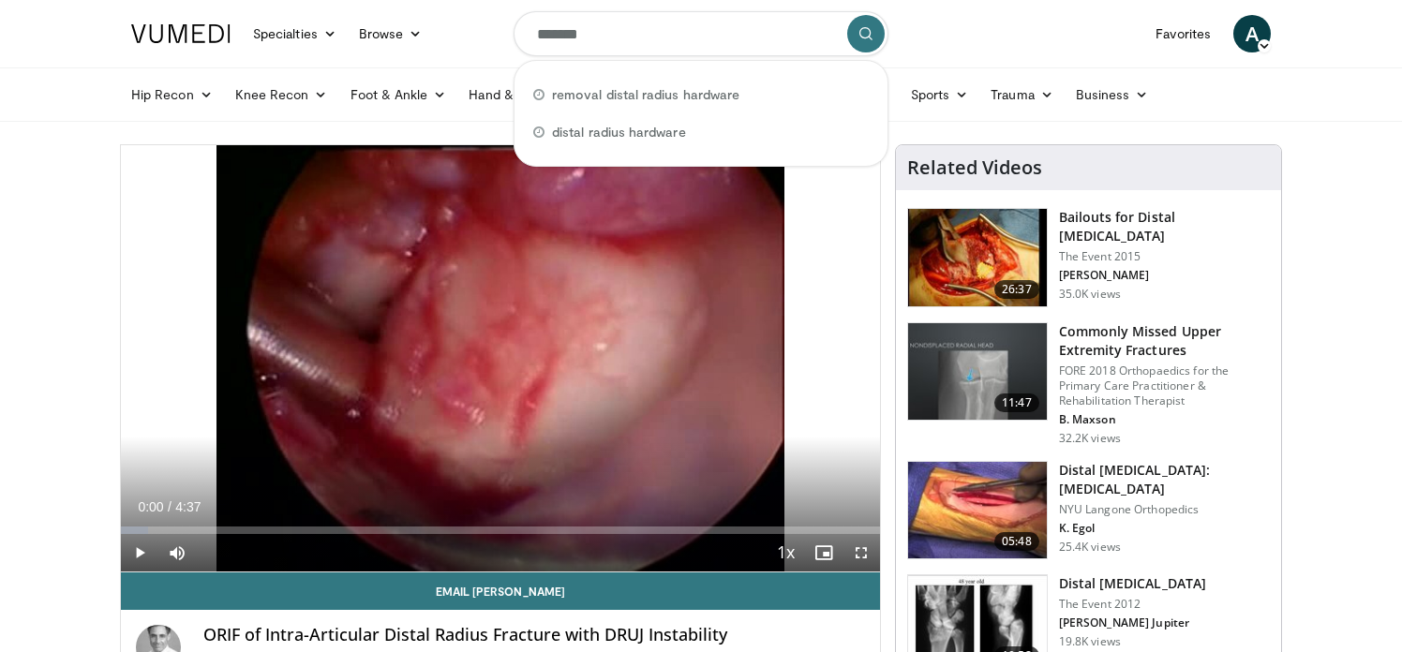
type input "*******"
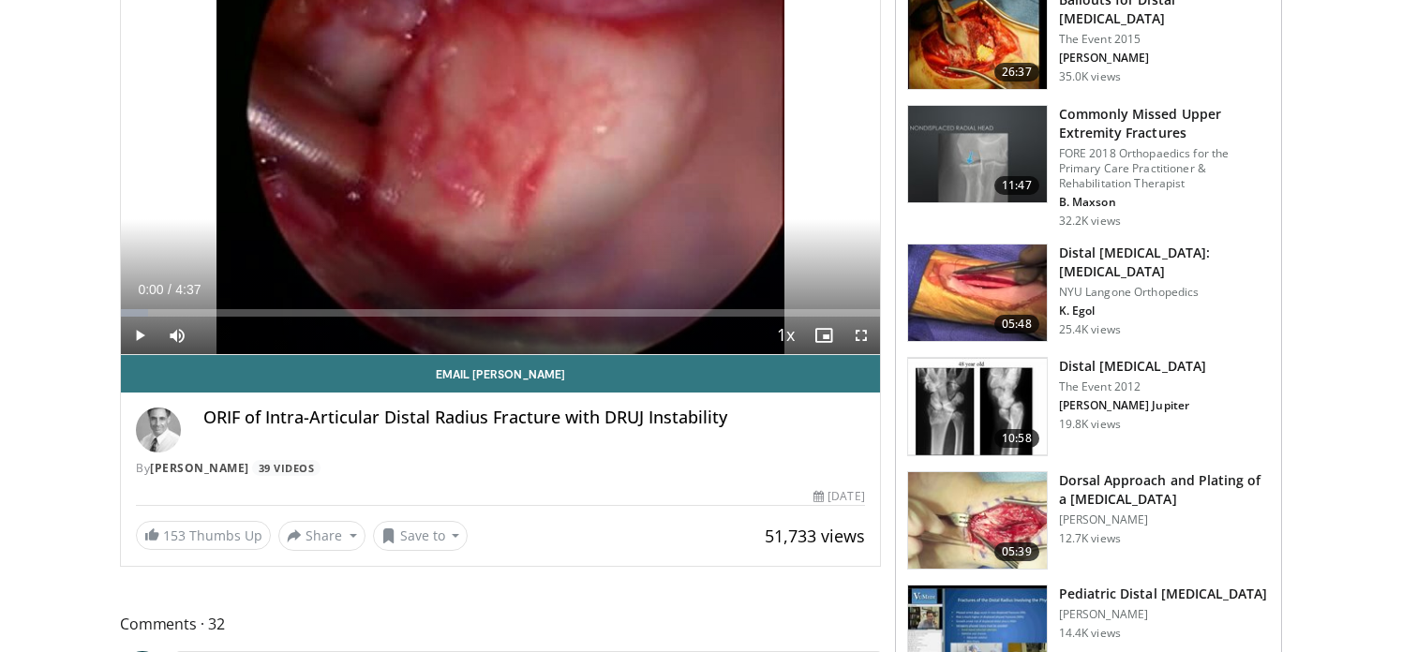
scroll to position [224, 0]
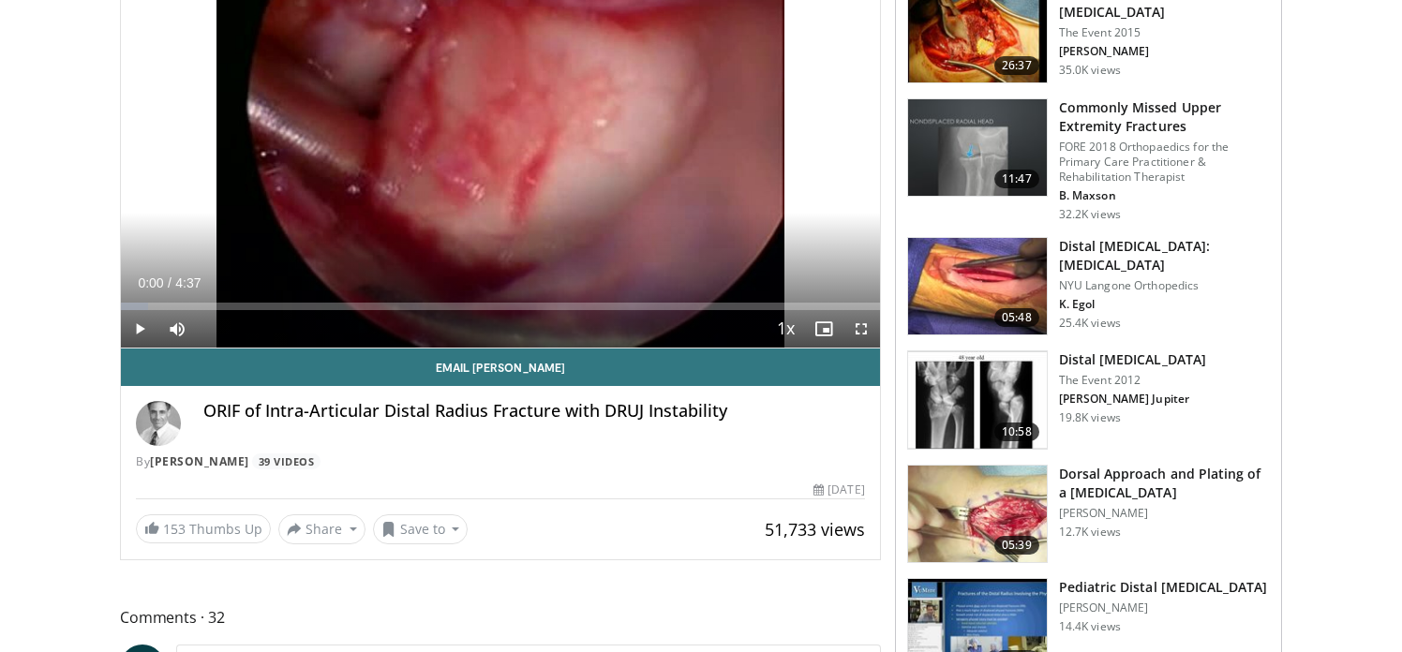
click at [135, 323] on span "Video Player" at bounding box center [139, 328] width 37 height 37
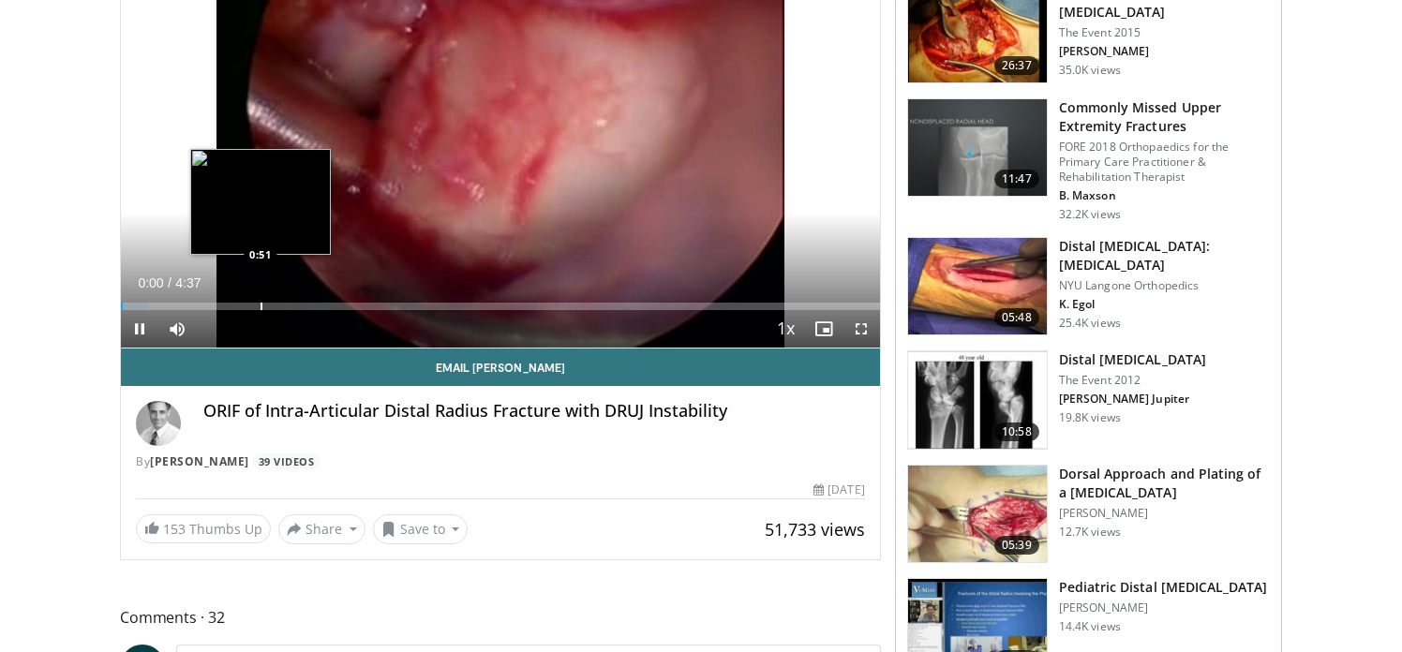
click at [259, 304] on div "Loaded : 3.53% 0:00 0:51" at bounding box center [500, 306] width 759 height 7
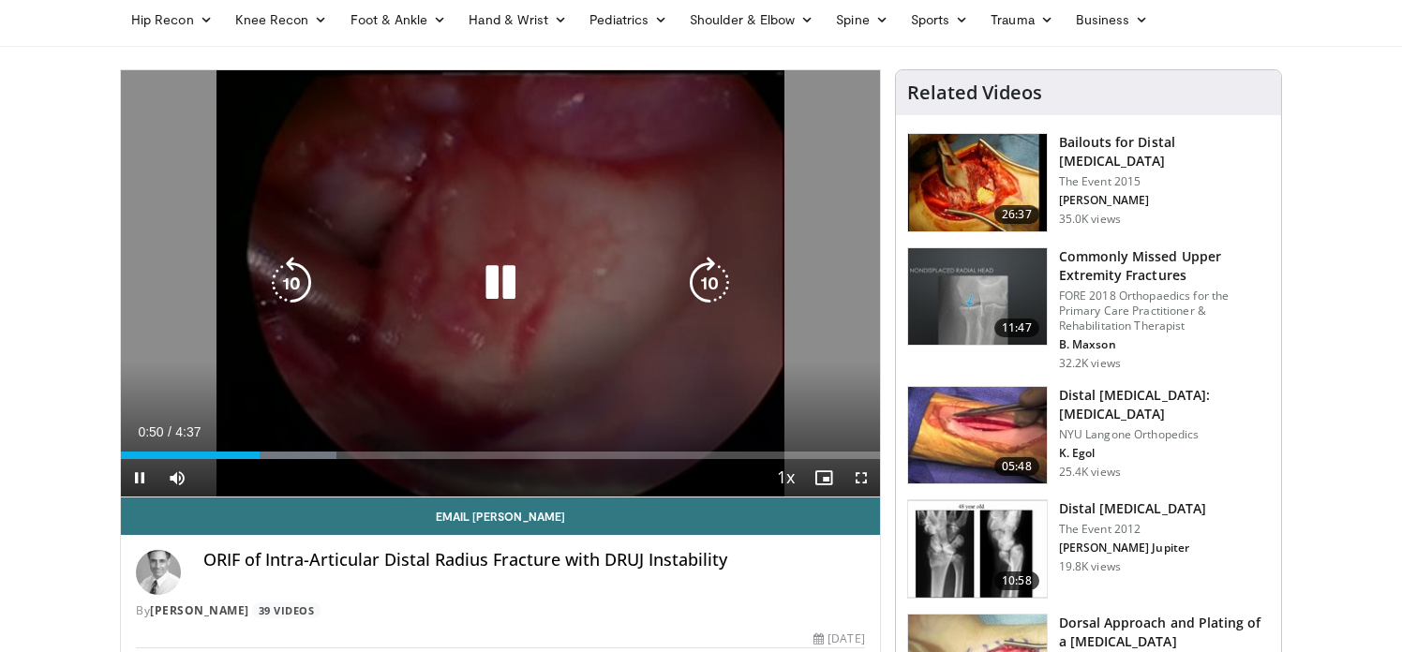
scroll to position [68, 0]
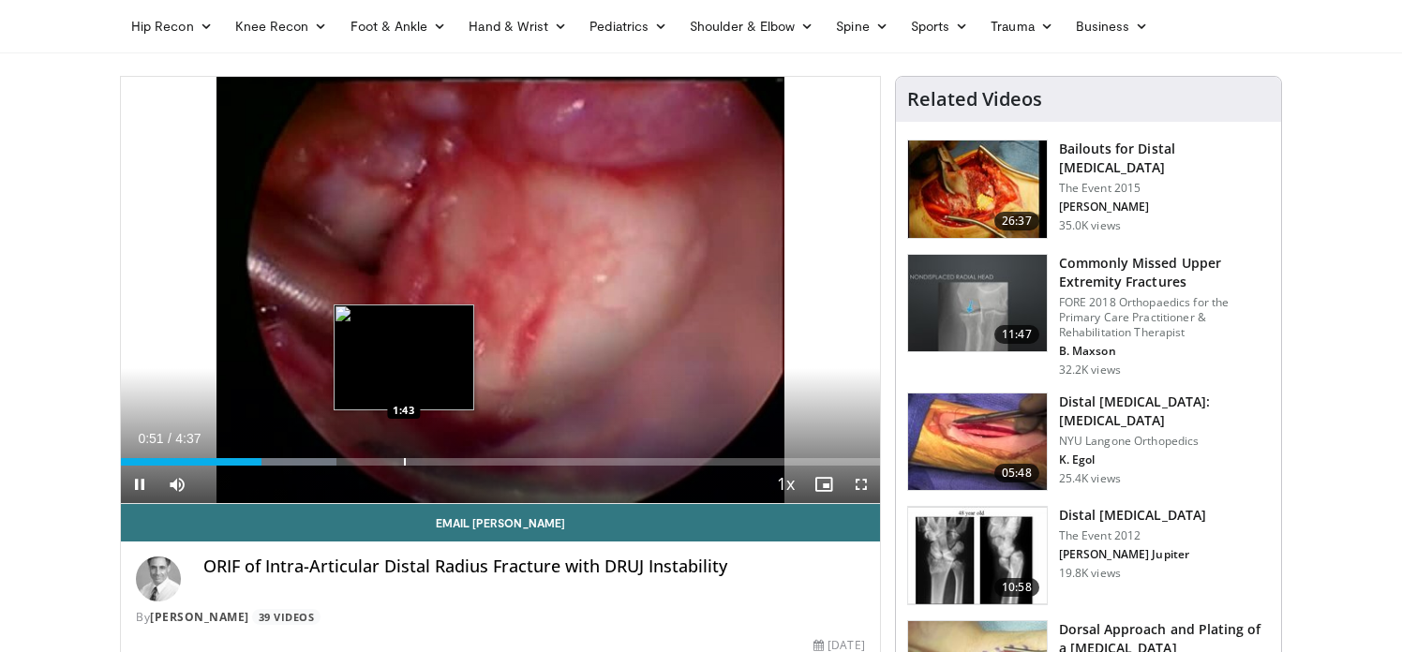
click at [404, 458] on div "Progress Bar" at bounding box center [405, 461] width 2 height 7
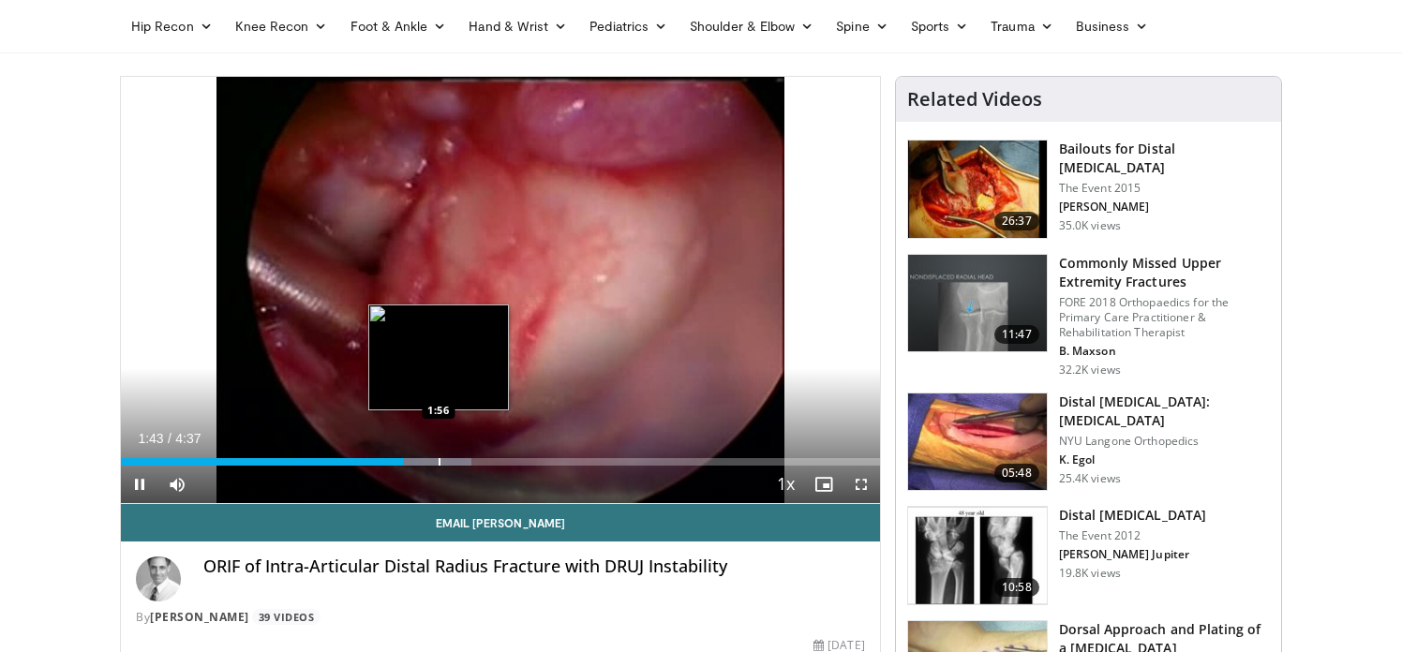
click at [483, 455] on div "Loaded : 46.25% 1:43 1:56" at bounding box center [500, 457] width 759 height 18
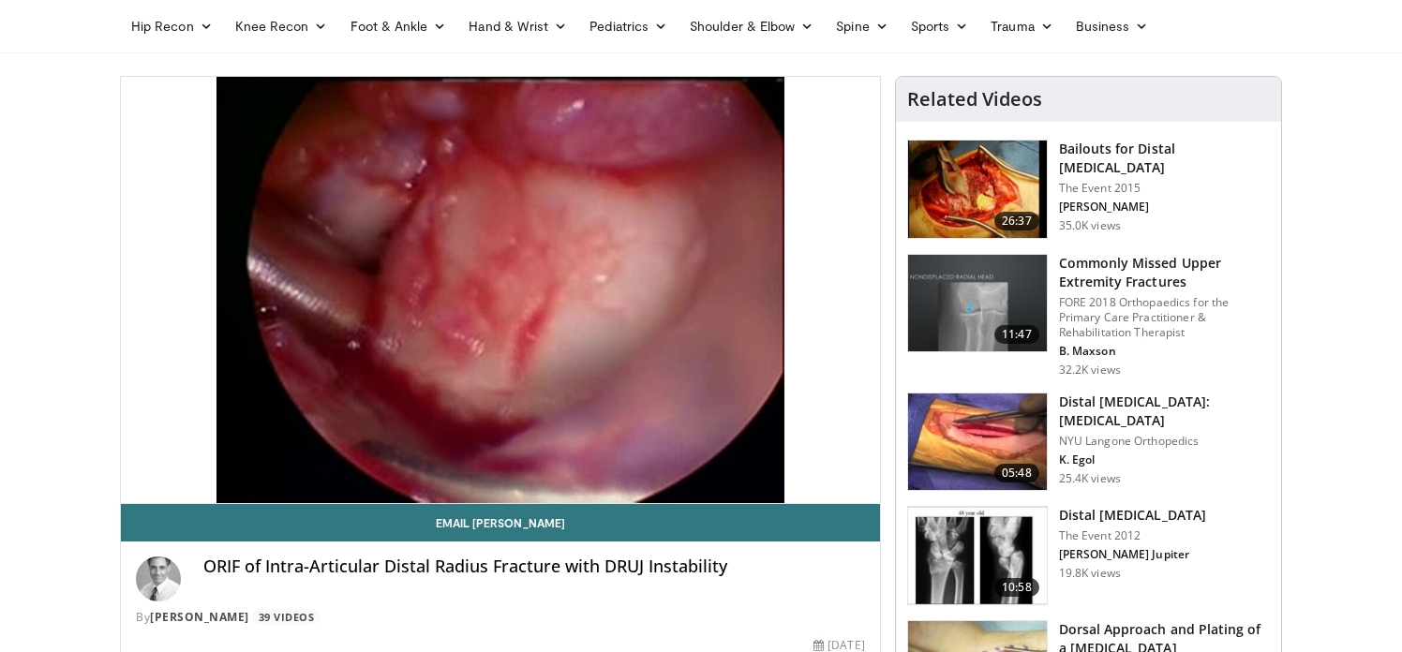
click at [545, 496] on div "Loaded : 50.41% 2:12 2:12" at bounding box center [500, 499] width 759 height 7
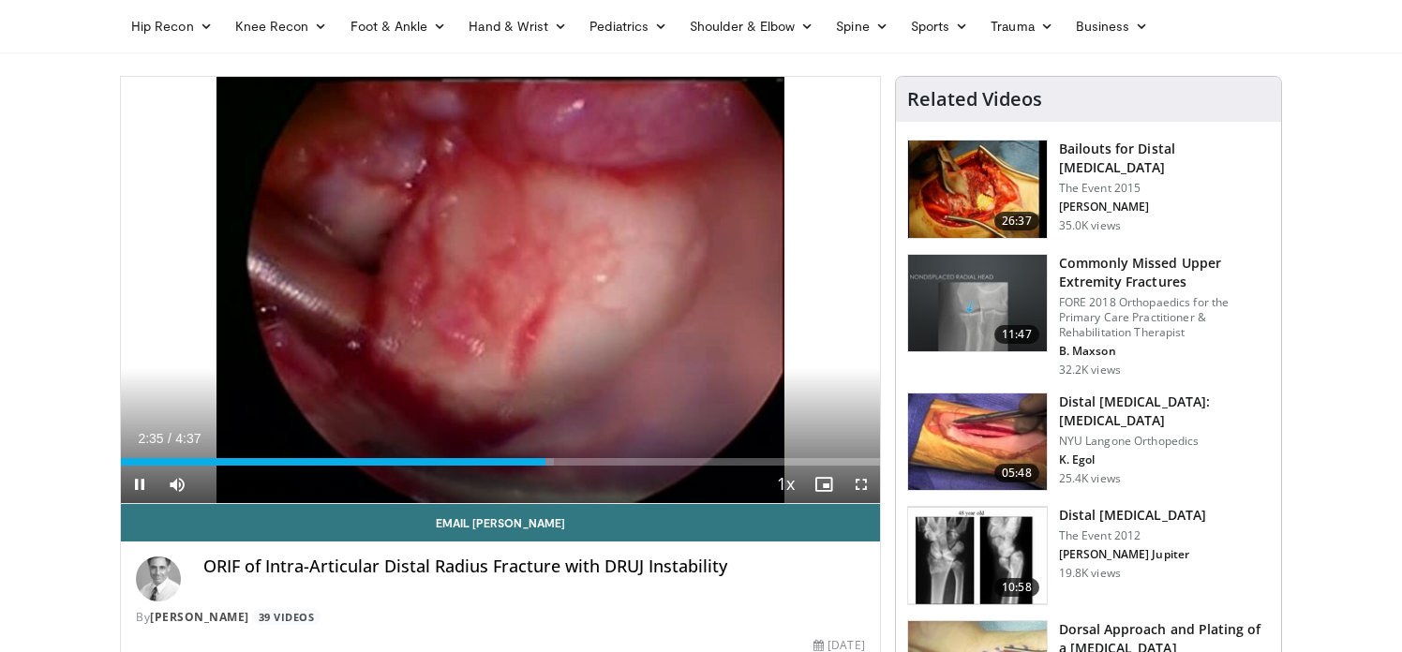
click at [602, 467] on div "Current Time 2:35 / Duration 4:37 Pause Skip Backward Skip Forward Mute Loaded …" at bounding box center [500, 484] width 759 height 37
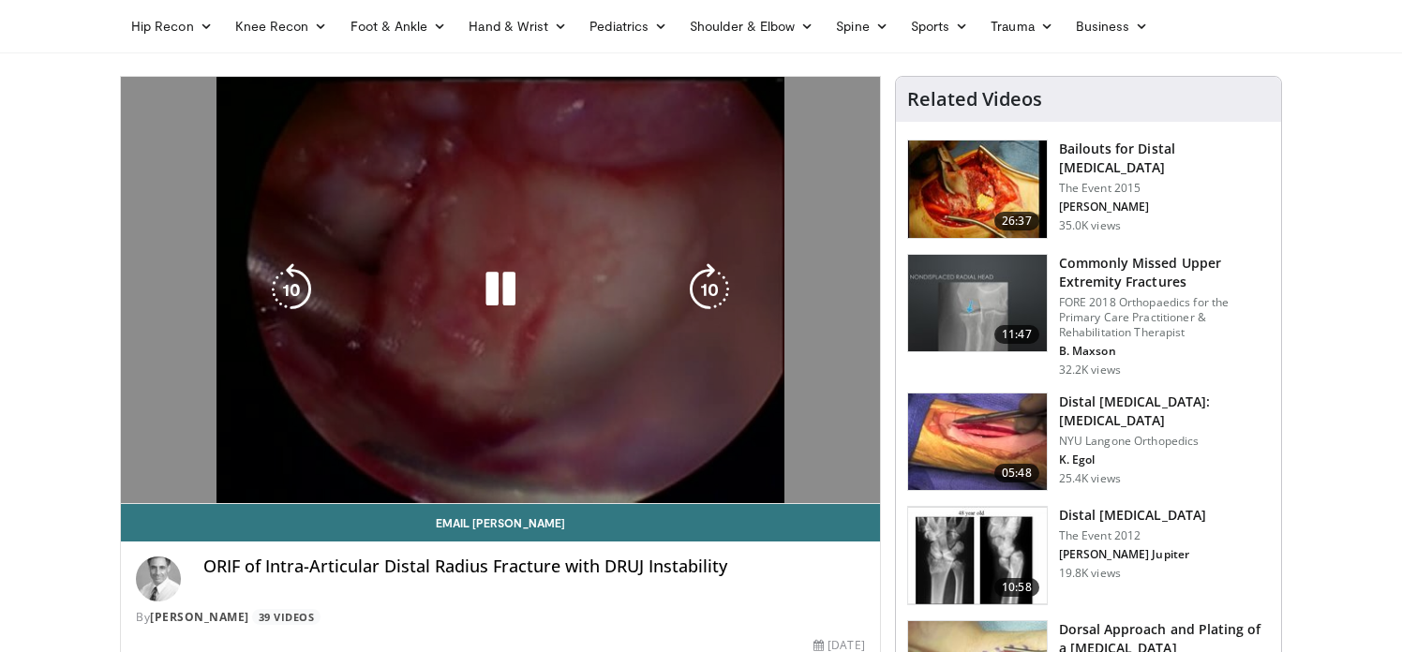
click at [611, 463] on video-js "**********" at bounding box center [500, 290] width 759 height 427
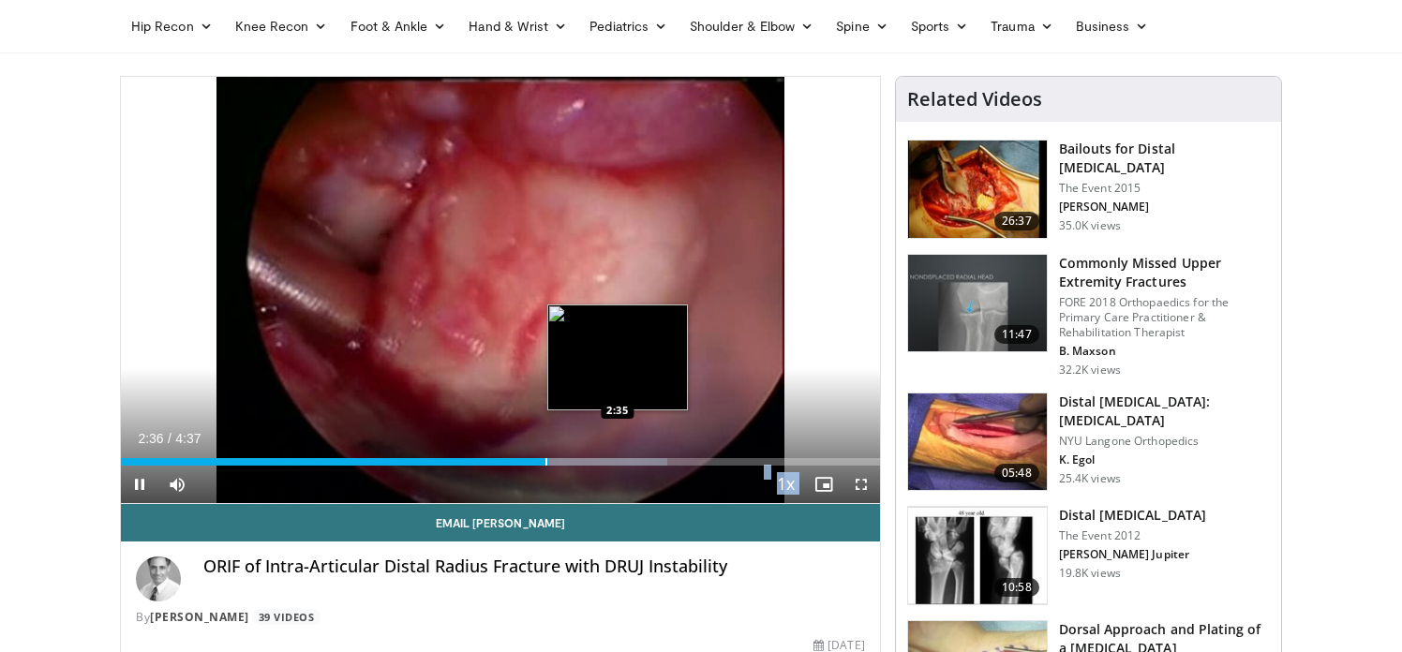
click at [547, 458] on div "Progress Bar" at bounding box center [546, 461] width 2 height 7
click at [670, 455] on div "Loaded : 72.00% 3:01 3:01" at bounding box center [500, 457] width 759 height 18
